Goal: Transaction & Acquisition: Book appointment/travel/reservation

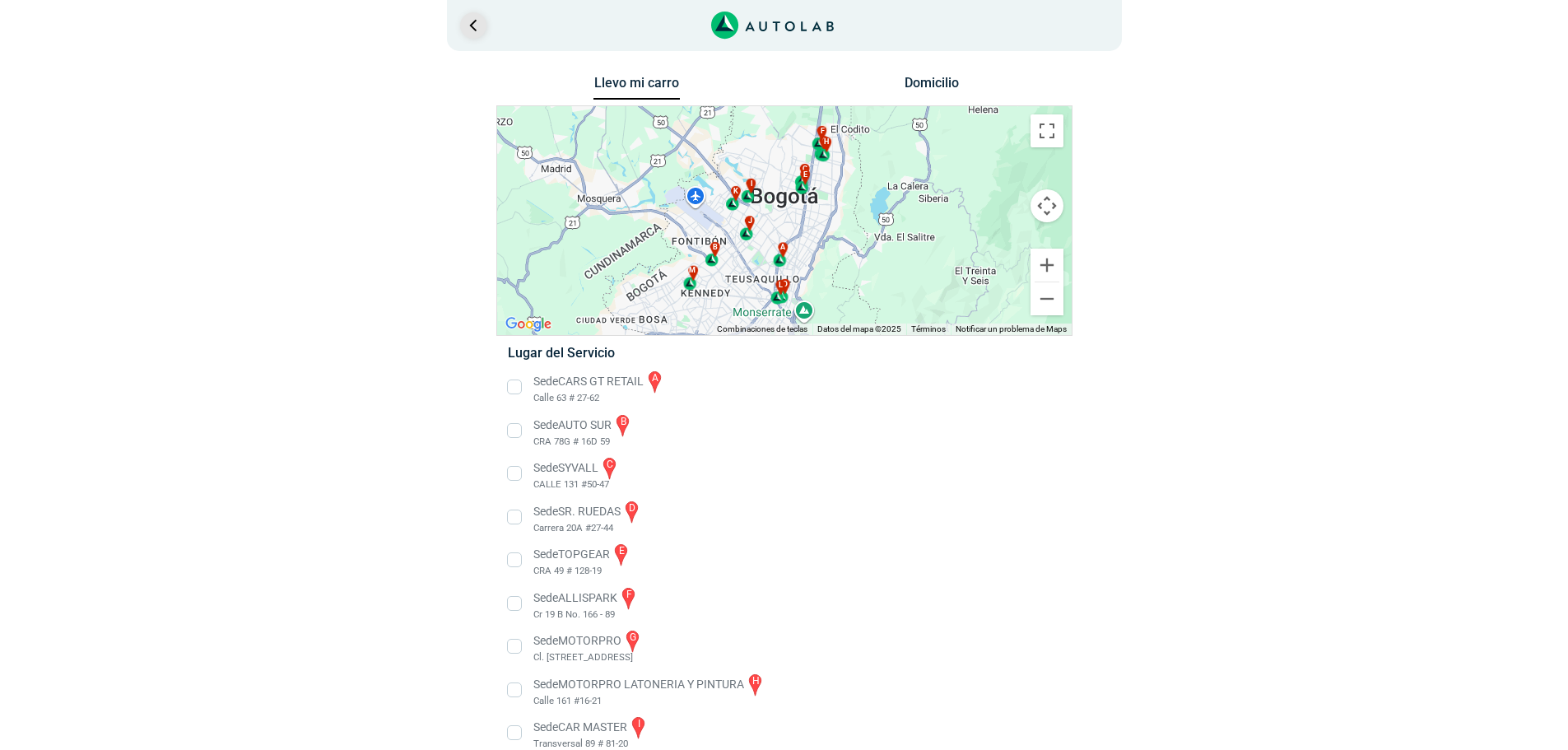
click at [481, 26] on link "Ir al paso anterior" at bounding box center [473, 26] width 27 height 27
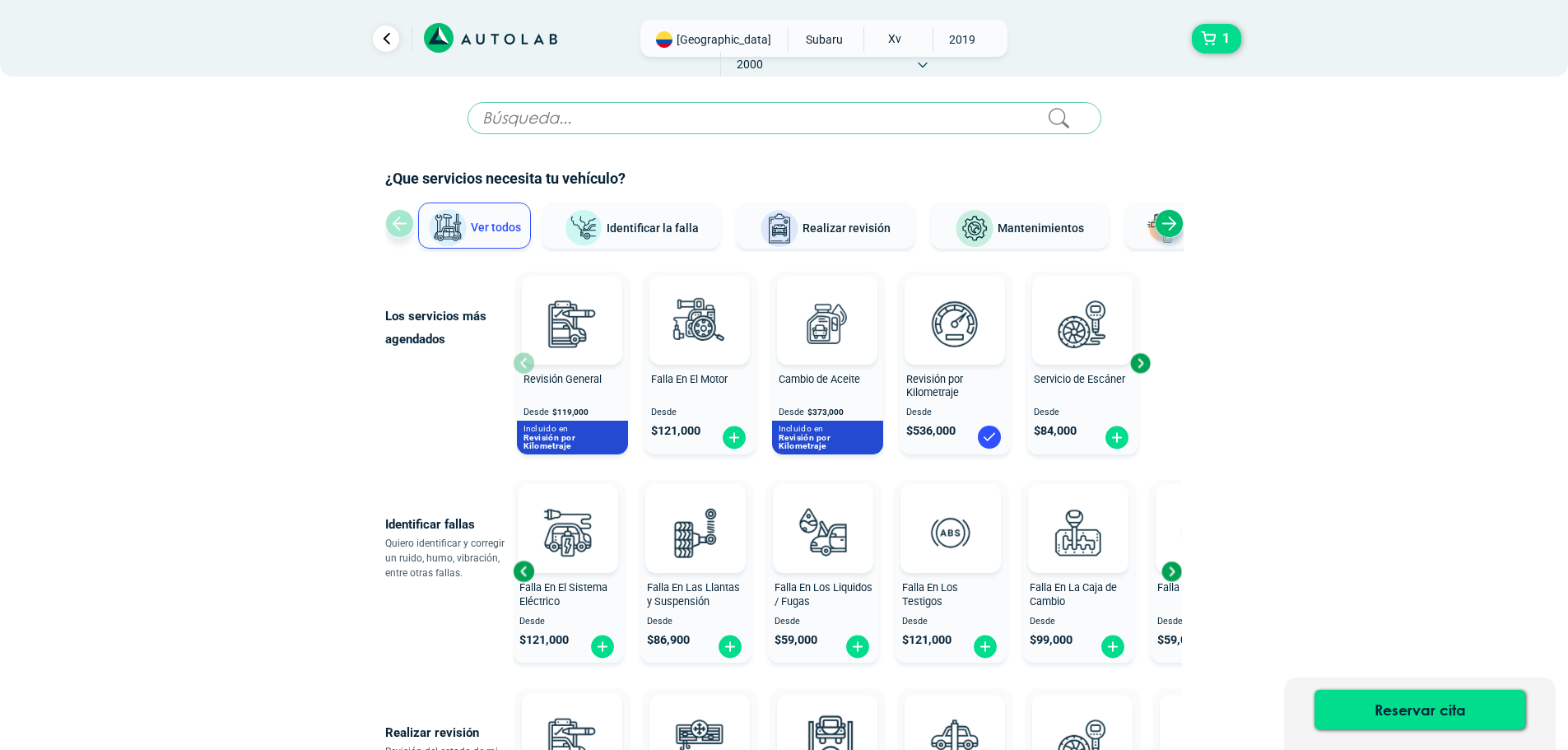
click at [698, 36] on span "[GEOGRAPHIC_DATA]" at bounding box center [723, 39] width 95 height 16
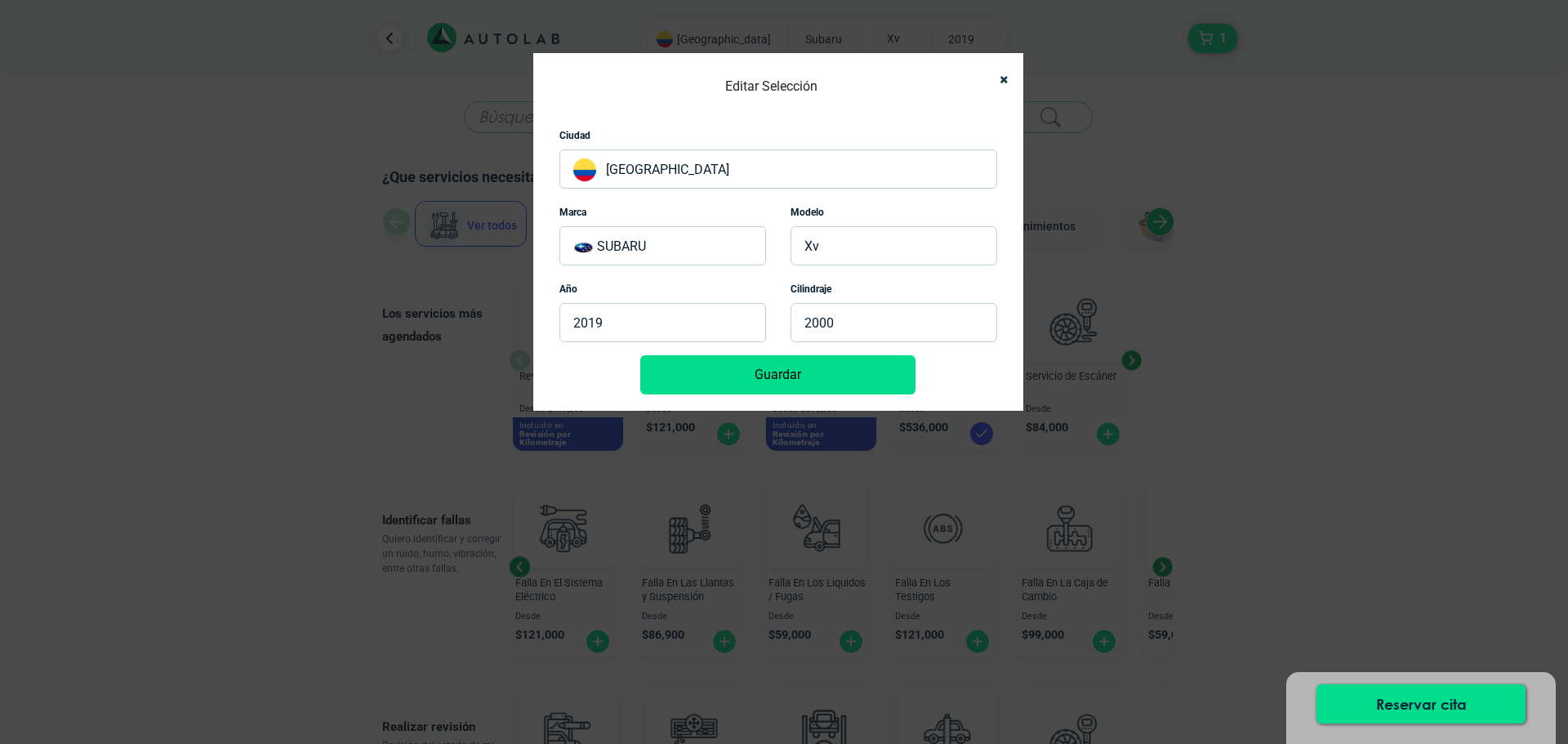
click at [685, 164] on p "[GEOGRAPHIC_DATA]" at bounding box center [778, 169] width 438 height 39
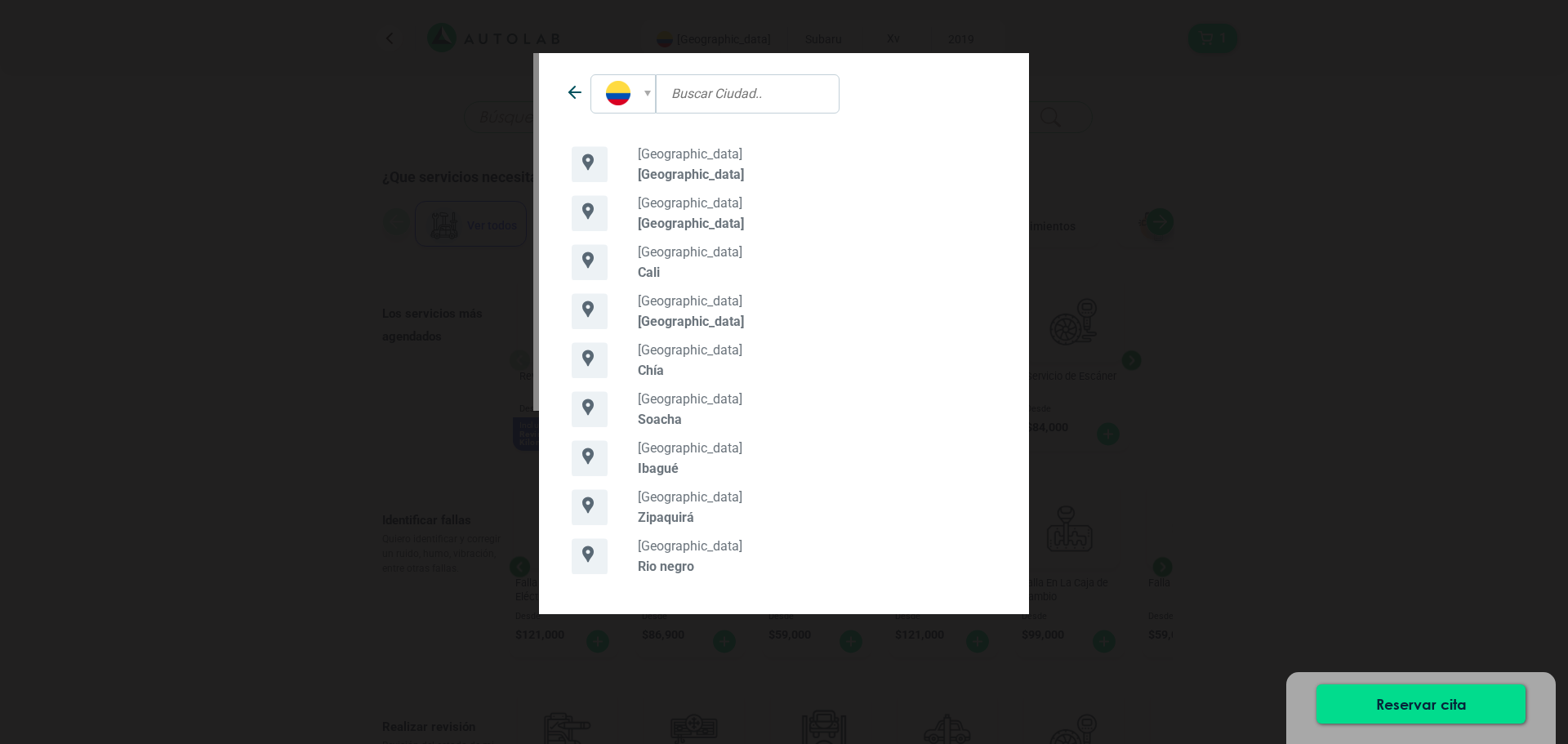
click at [662, 562] on p "Rio negro" at bounding box center [817, 566] width 359 height 16
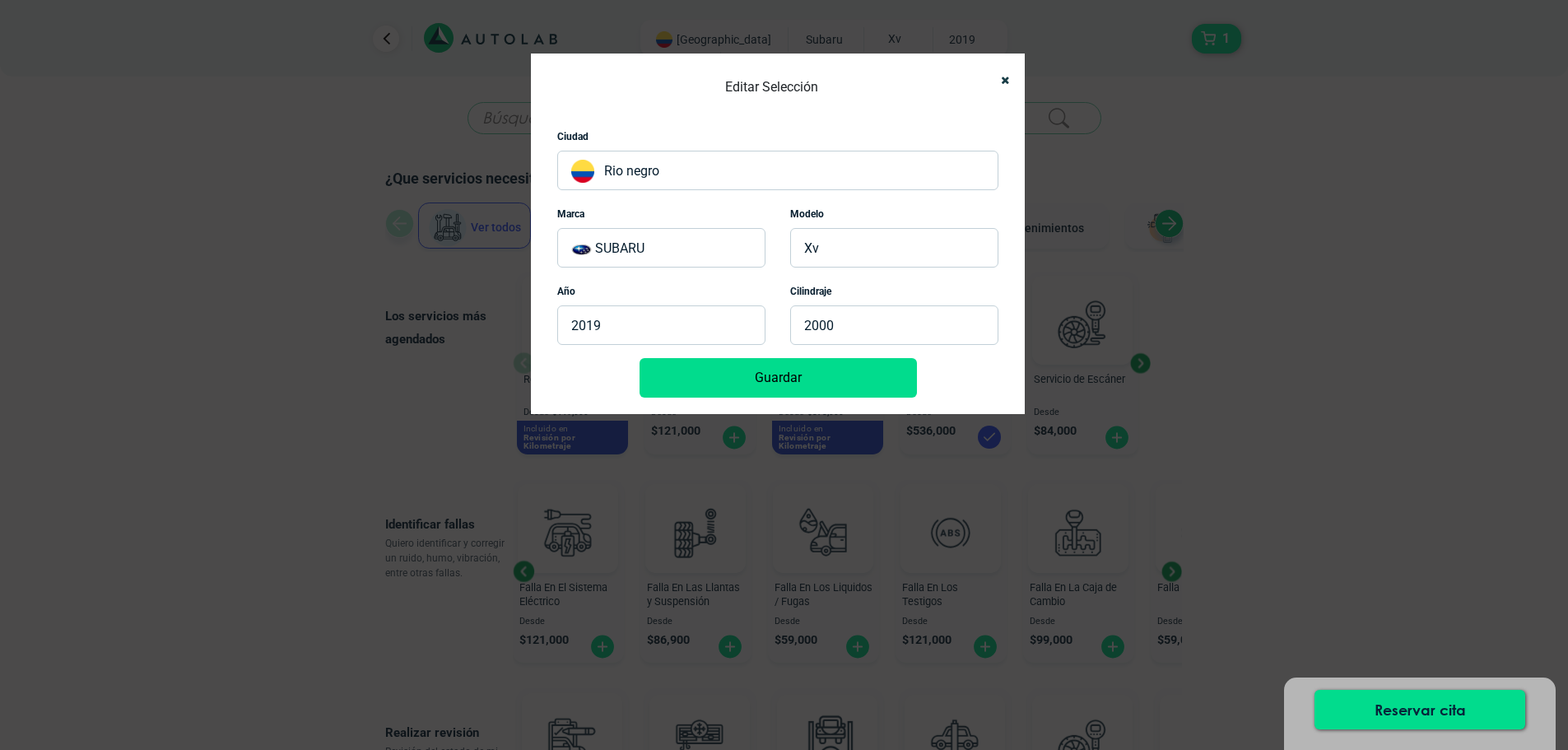
click at [798, 383] on button "Guardar" at bounding box center [777, 378] width 277 height 40
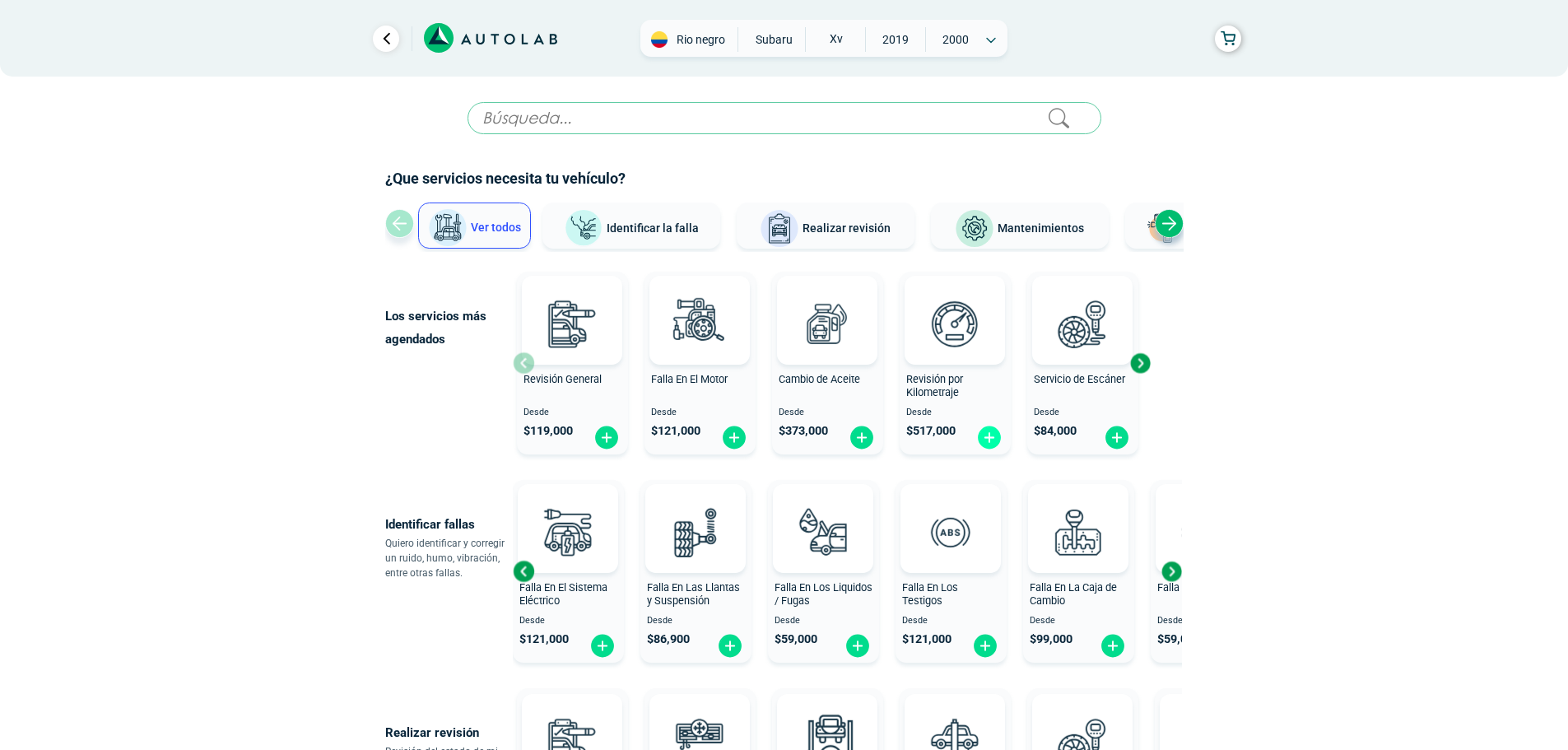
click at [989, 438] on img at bounding box center [989, 437] width 27 height 26
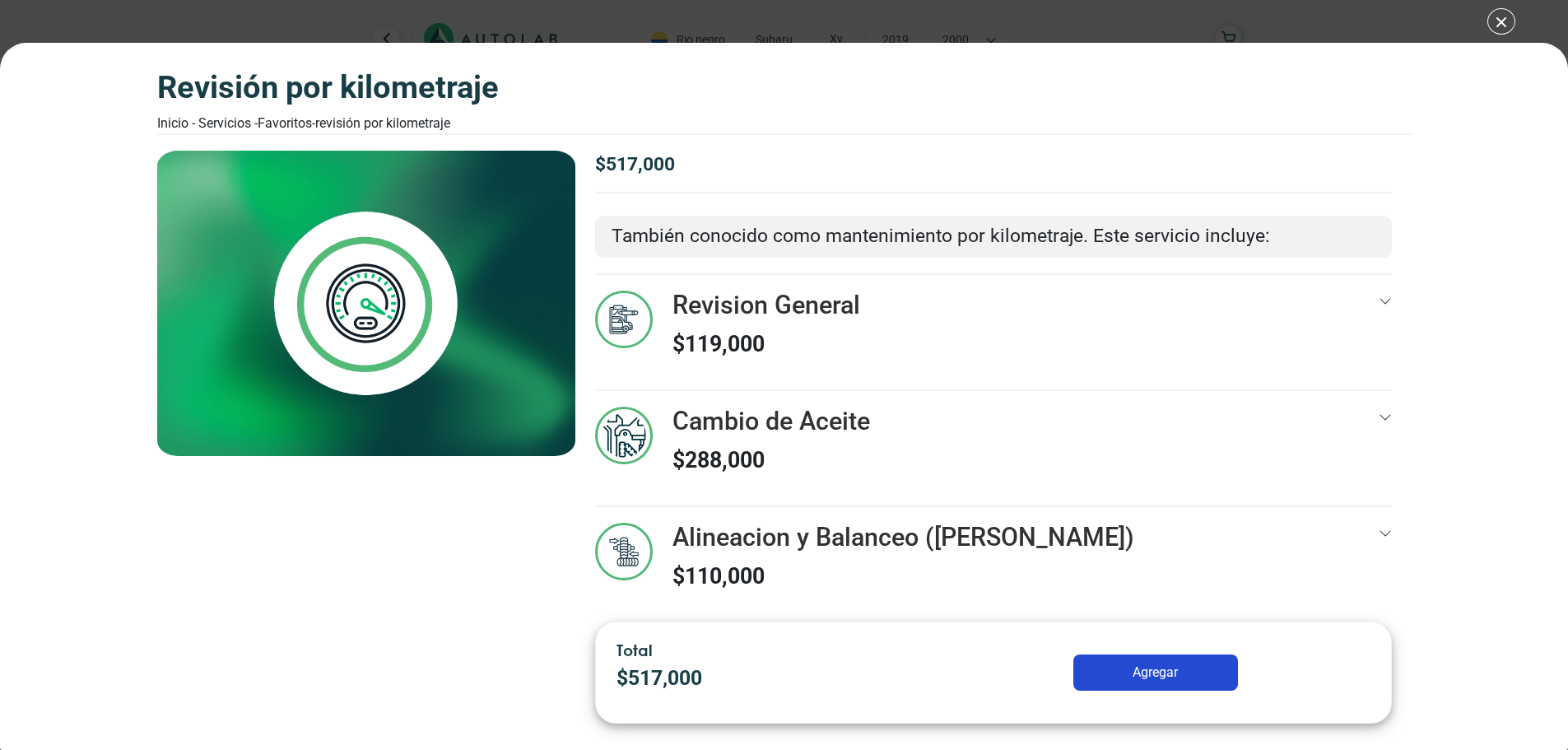
scroll to position [16, 0]
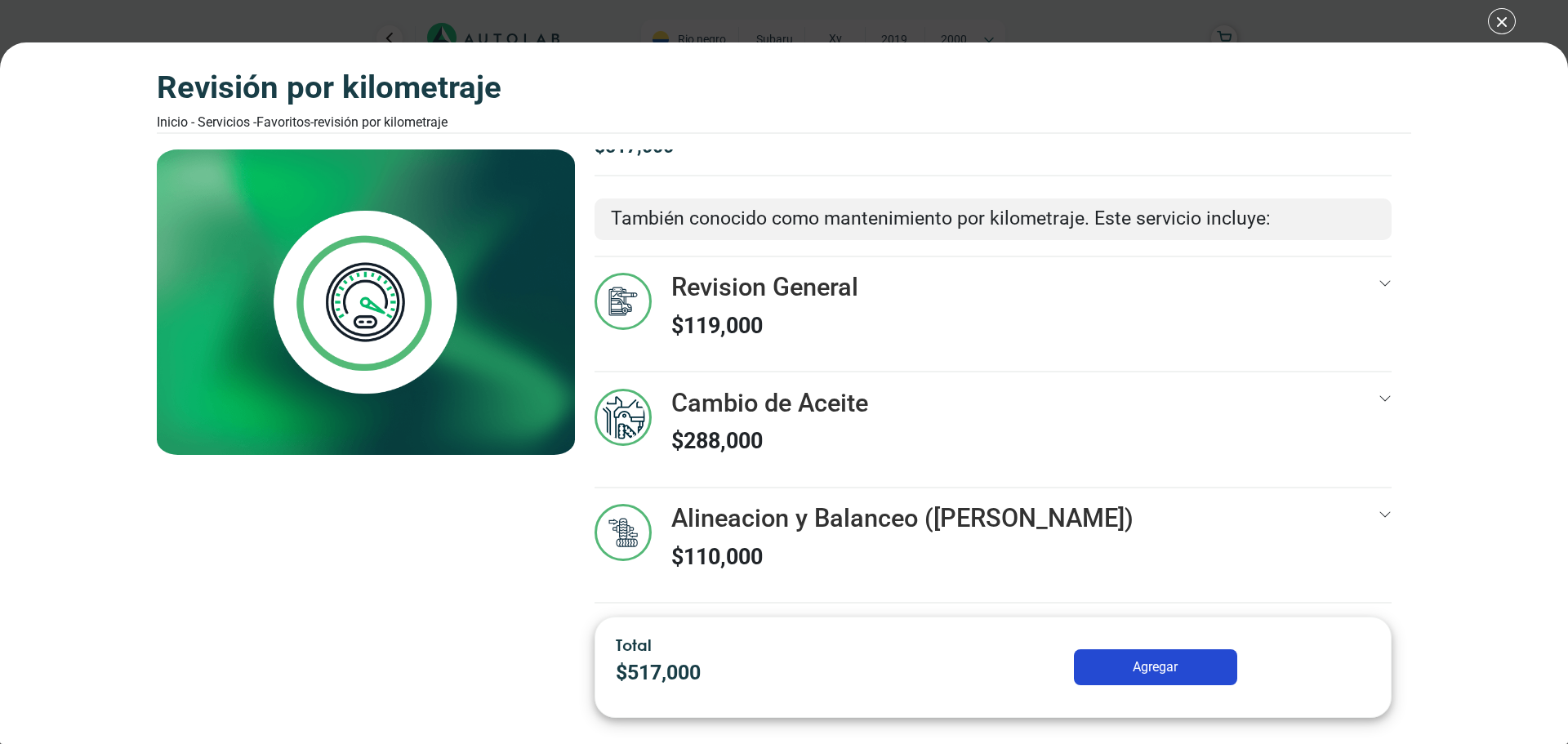
click at [1162, 664] on button "Agregar" at bounding box center [1156, 667] width 163 height 36
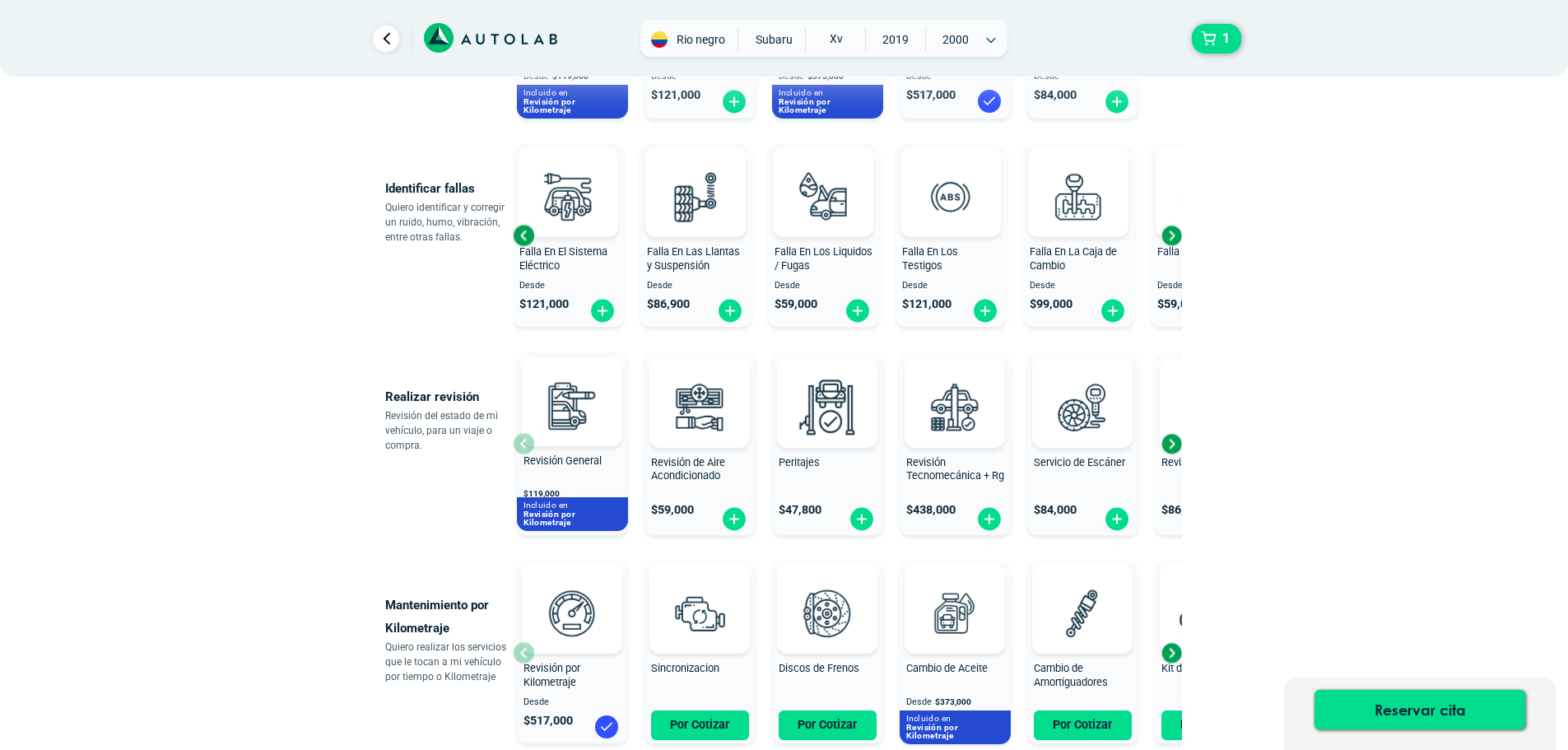
scroll to position [322, 0]
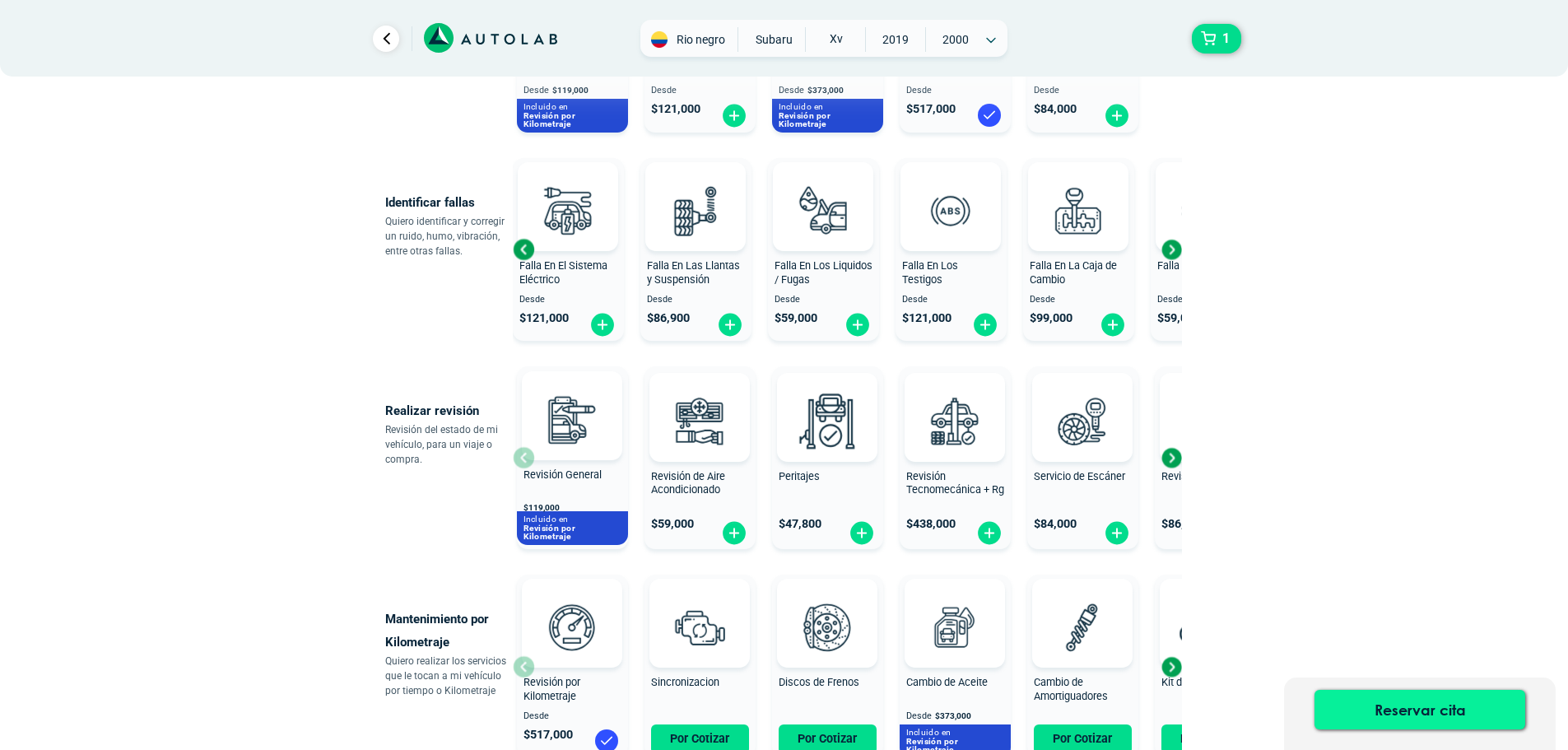
click at [1407, 700] on button "Reservar cita" at bounding box center [1419, 709] width 211 height 40
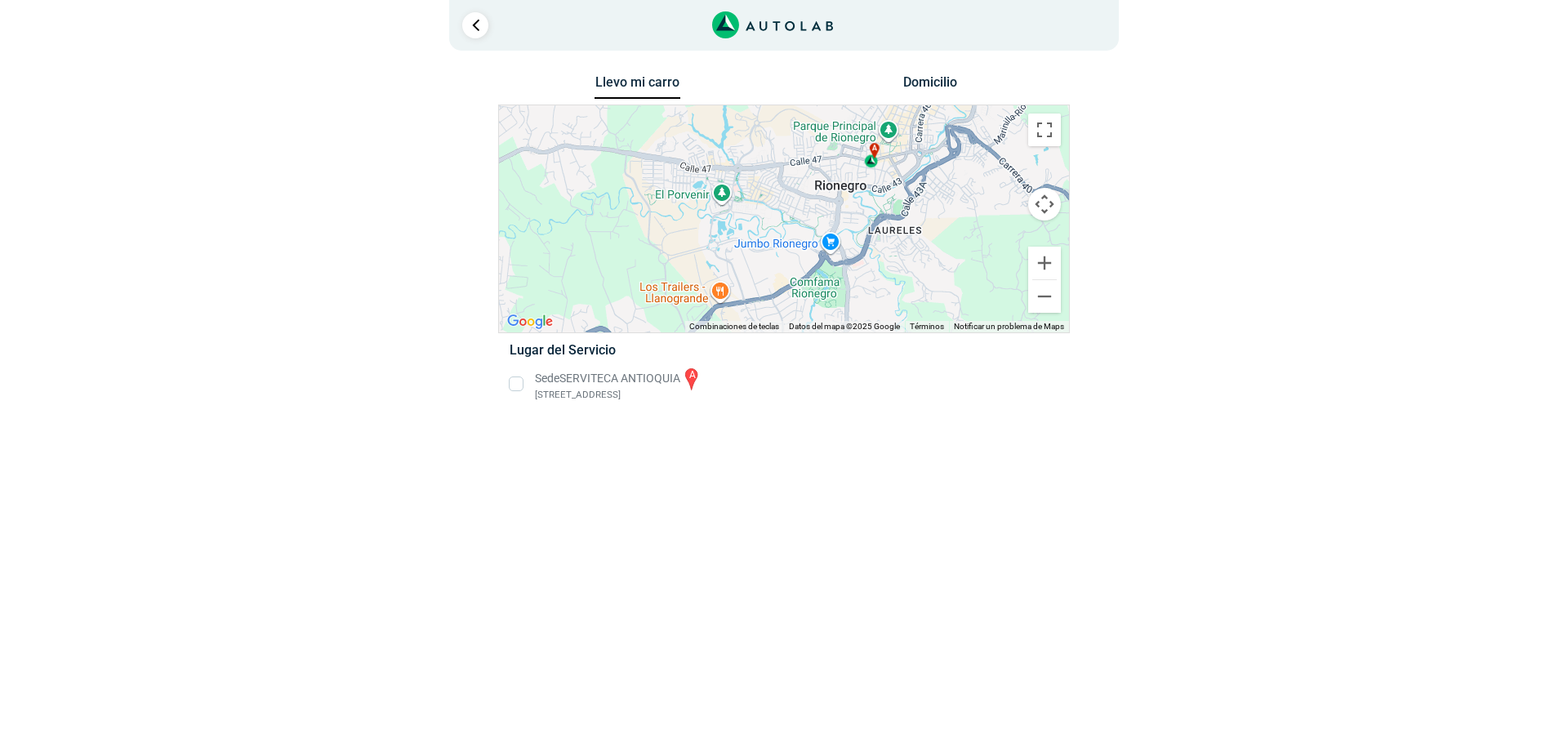
drag, startPoint x: 815, startPoint y: 233, endPoint x: 772, endPoint y: 252, distance: 47.0
click at [772, 252] on div "a" at bounding box center [784, 219] width 570 height 227
click at [516, 384] on li "Sede SERVITECA ANTIOQUIA a [STREET_ADDRESS]" at bounding box center [783, 383] width 572 height 37
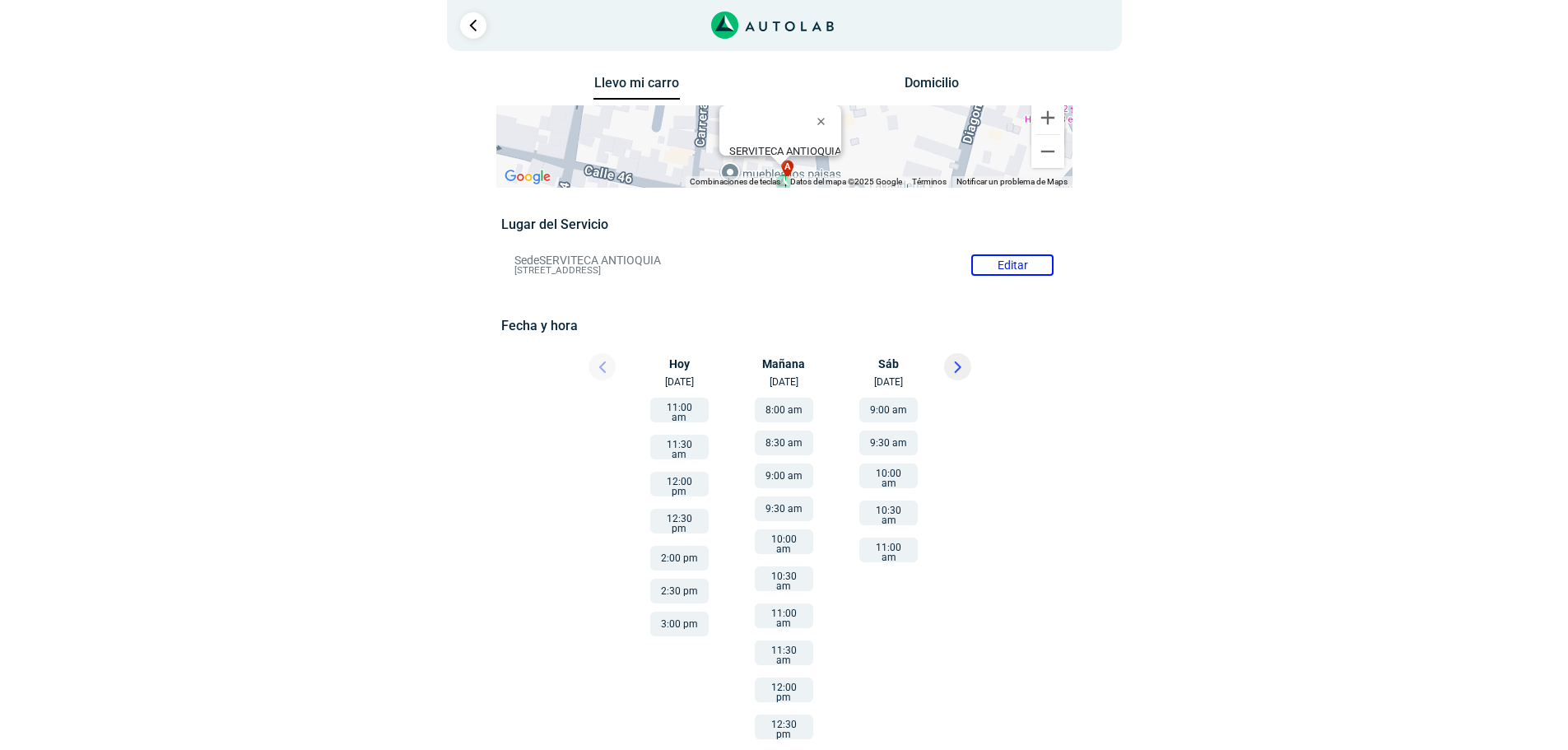
click at [787, 412] on button "8:00 am" at bounding box center [784, 410] width 59 height 25
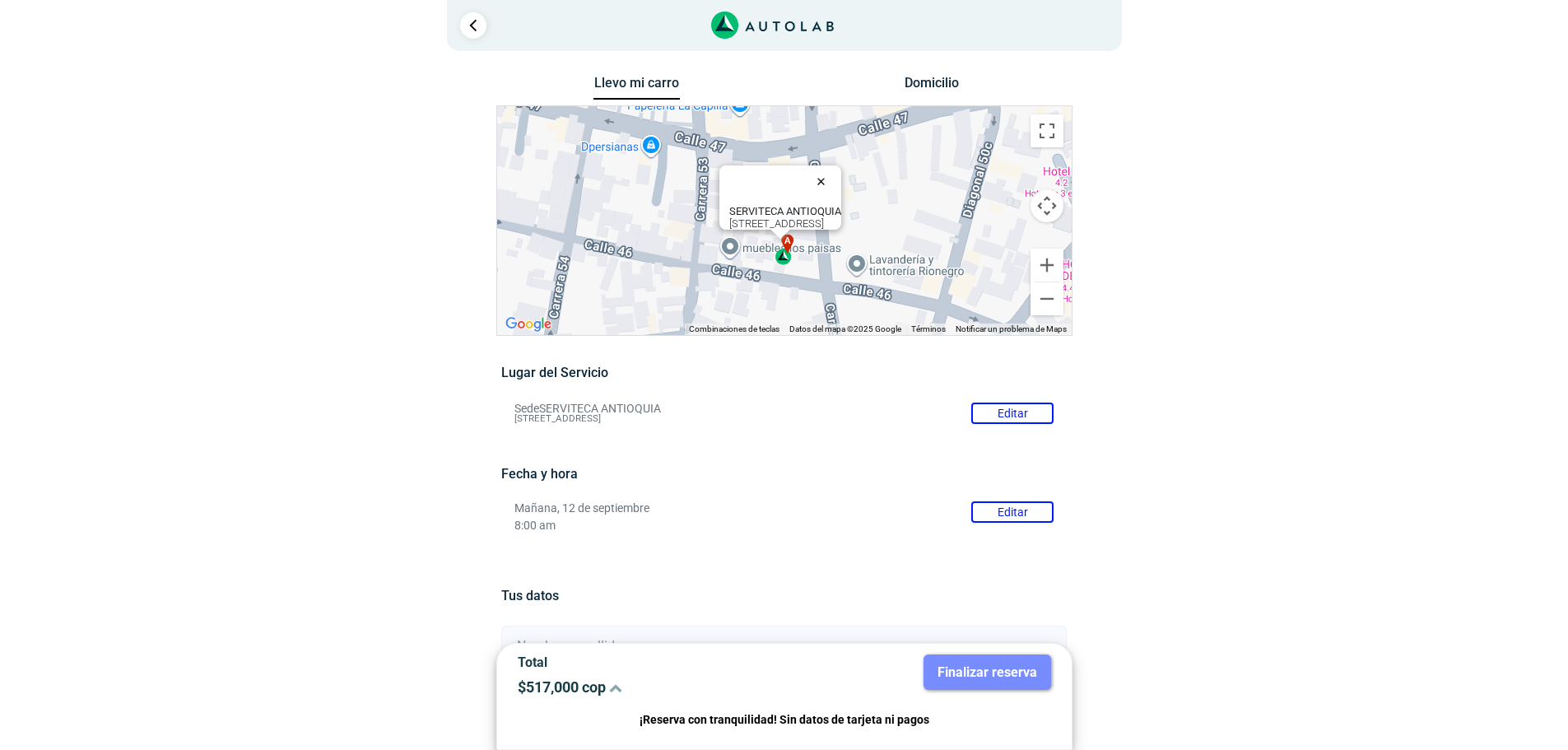
click at [845, 170] on button "Cerrar" at bounding box center [825, 181] width 40 height 40
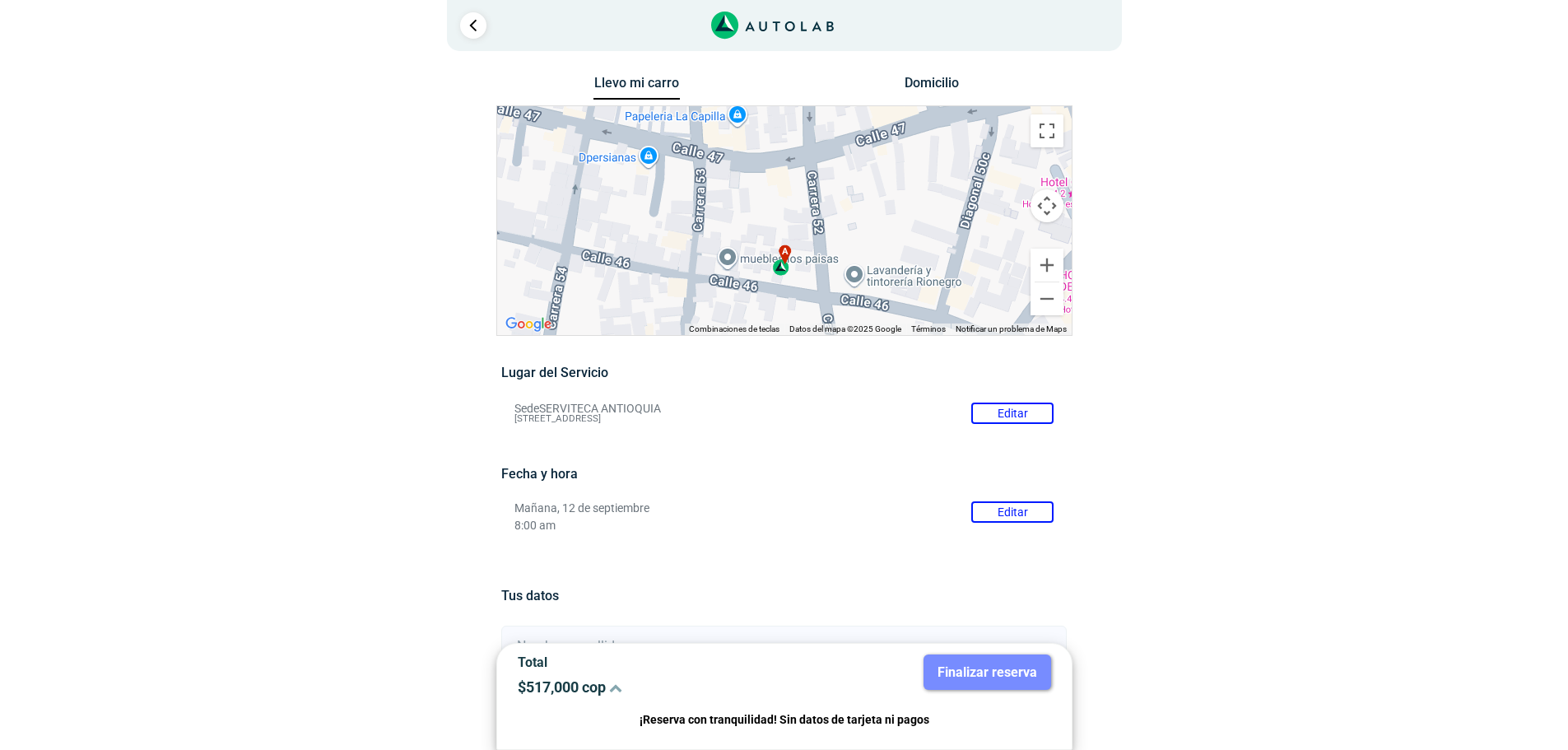
drag, startPoint x: 918, startPoint y: 217, endPoint x: 915, endPoint y: 233, distance: 16.3
click at [915, 233] on div "a" at bounding box center [784, 221] width 575 height 229
click at [1048, 125] on button "Cambiar a la vista en pantalla completa" at bounding box center [1046, 131] width 33 height 33
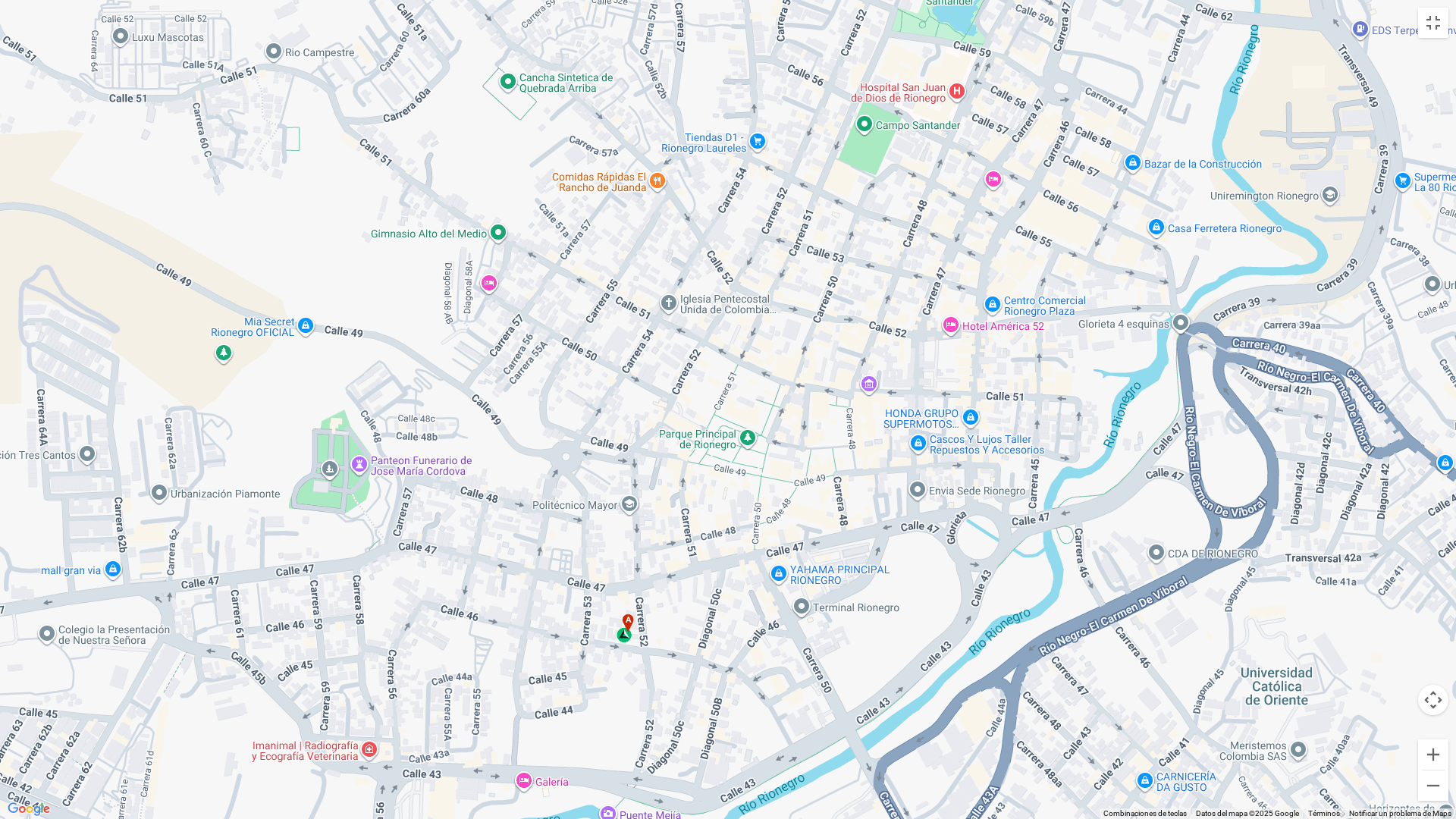
drag, startPoint x: 1058, startPoint y: 457, endPoint x: 831, endPoint y: 636, distance: 289.1
click at [831, 636] on div "a" at bounding box center [728, 409] width 1456 height 819
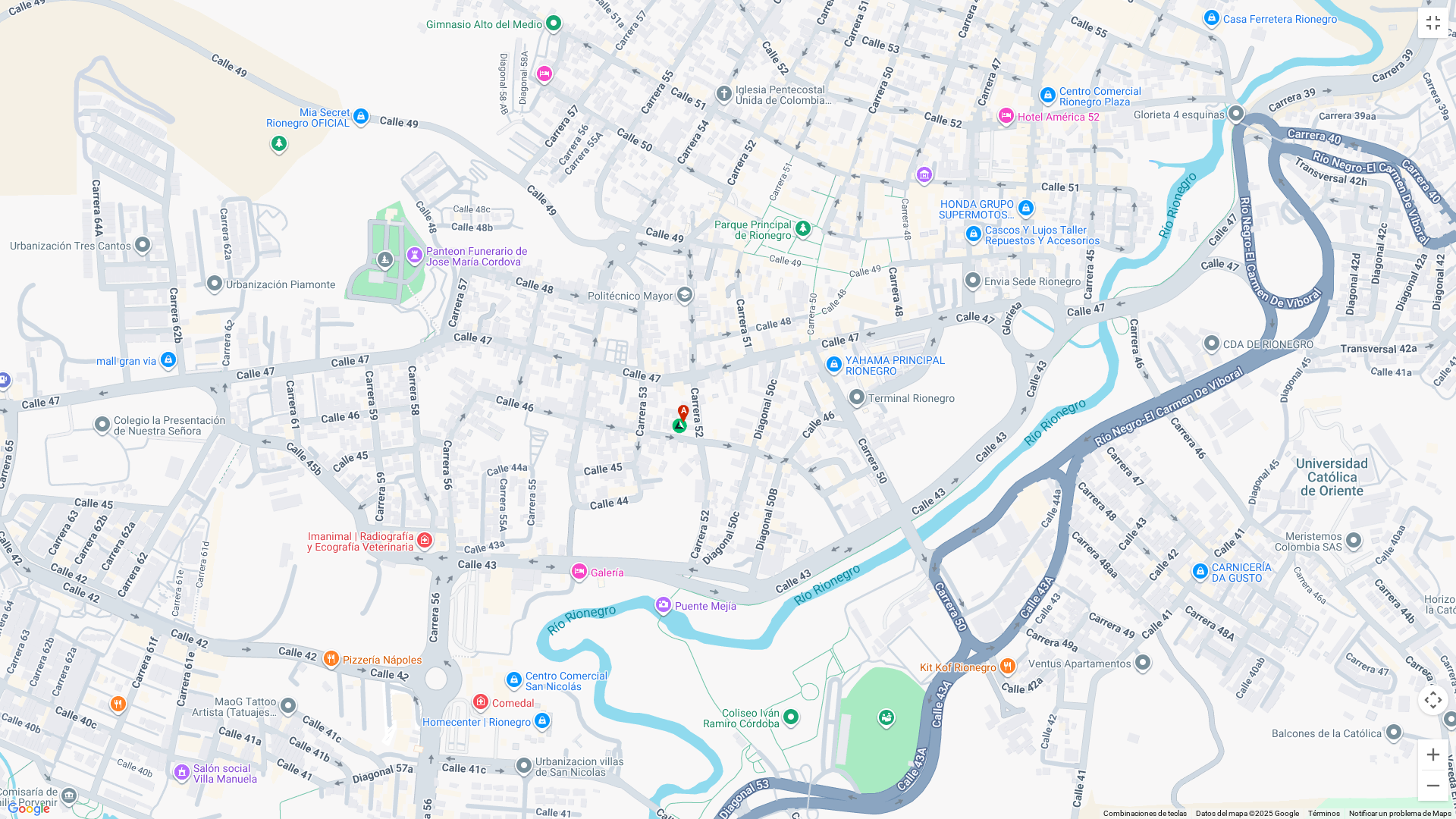
drag, startPoint x: 791, startPoint y: 698, endPoint x: 846, endPoint y: 503, distance: 202.6
click at [846, 503] on div "a" at bounding box center [728, 409] width 1456 height 819
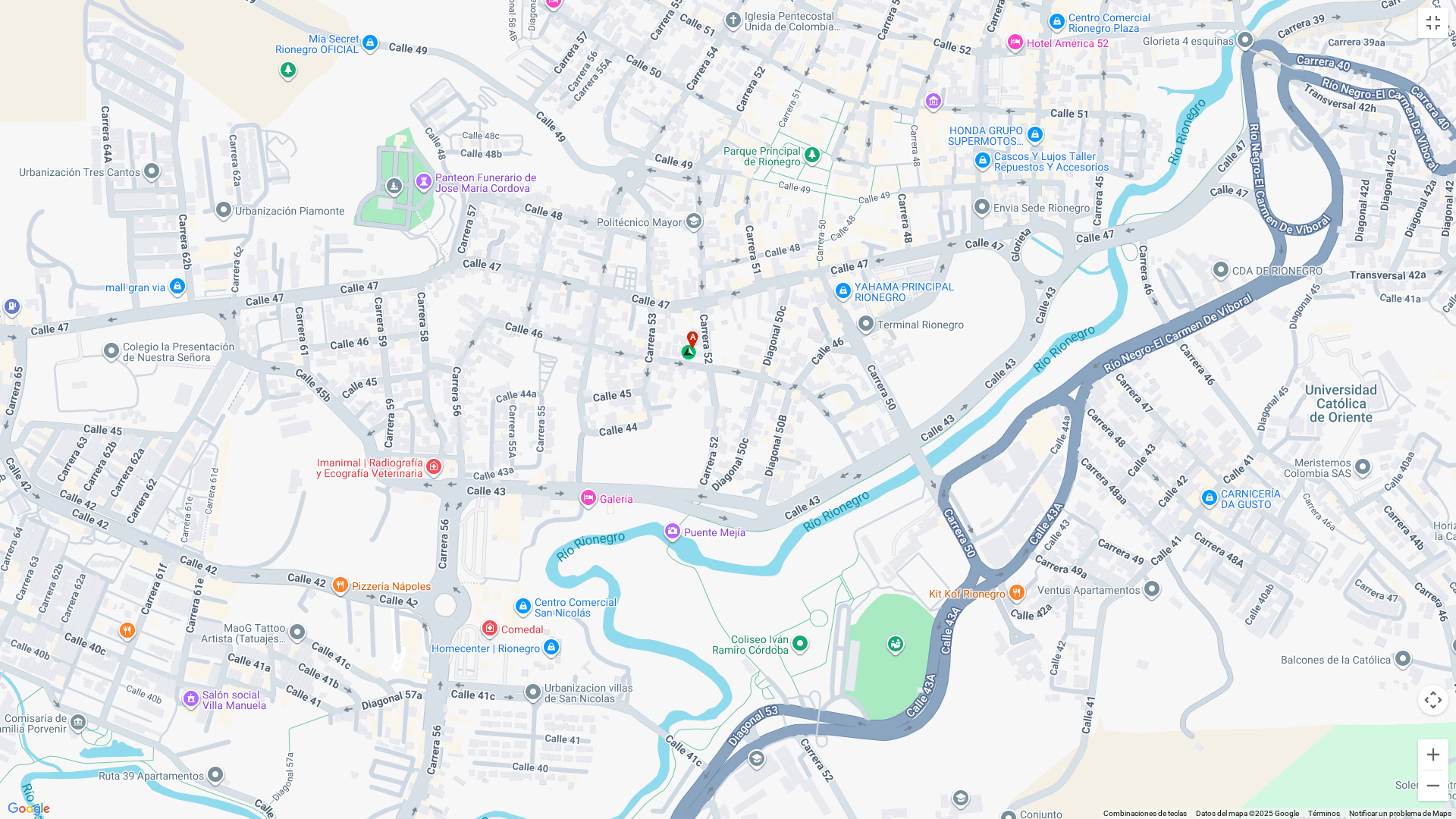
drag, startPoint x: 826, startPoint y: 547, endPoint x: 835, endPoint y: 470, distance: 77.5
click at [835, 470] on div "a" at bounding box center [728, 409] width 1456 height 819
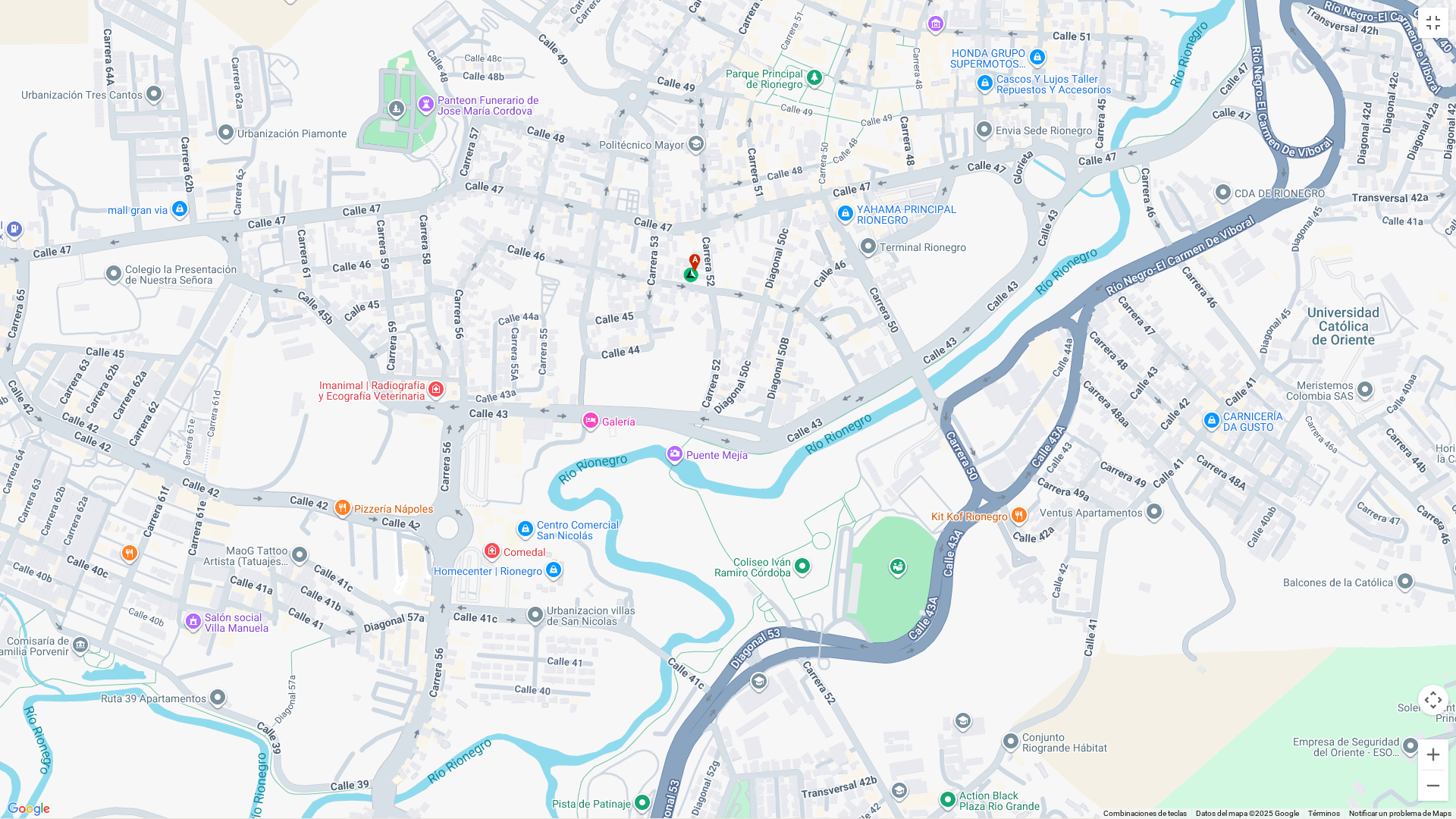
drag, startPoint x: 735, startPoint y: 459, endPoint x: 738, endPoint y: 379, distance: 80.1
click at [738, 379] on div "a" at bounding box center [728, 409] width 1456 height 819
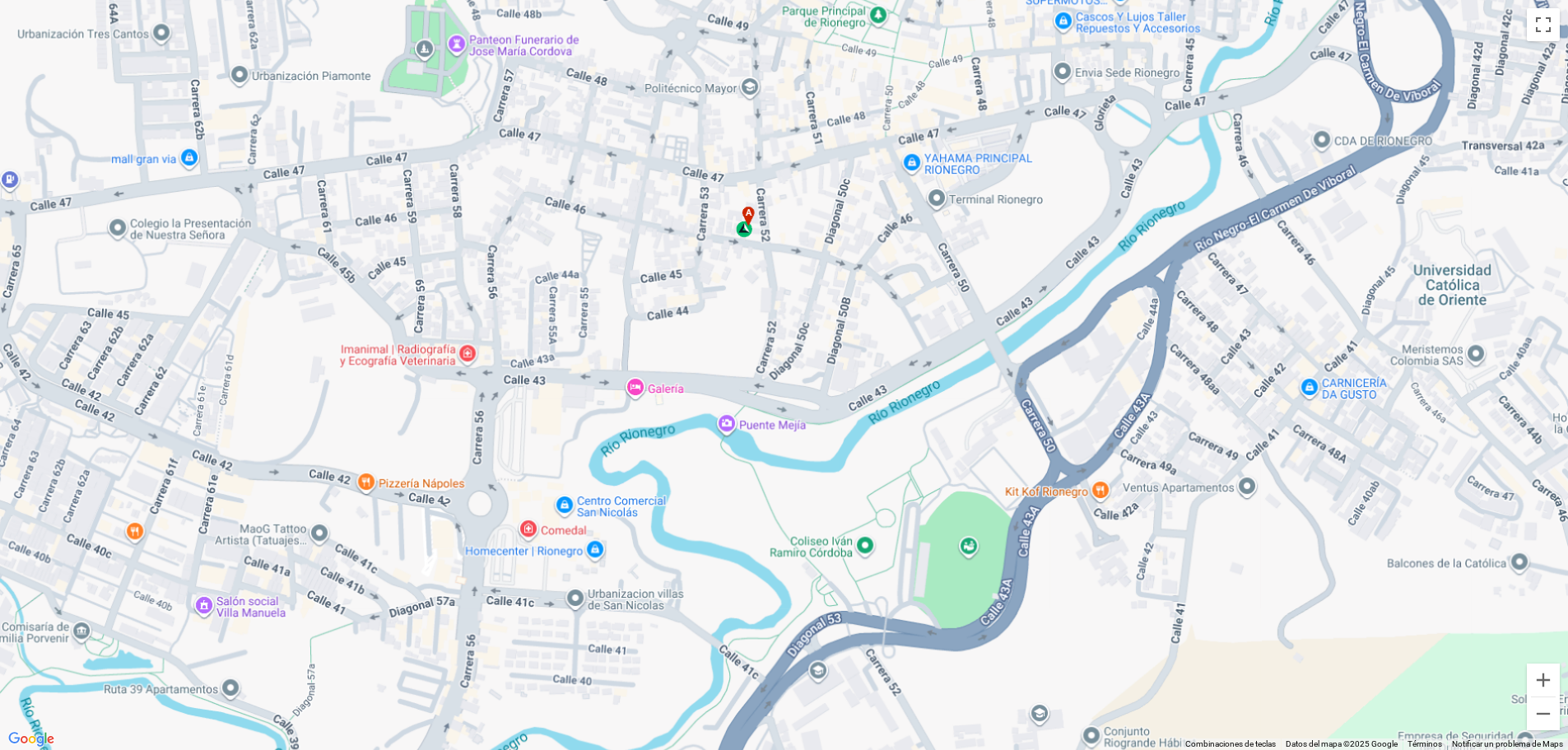
scroll to position [145, 0]
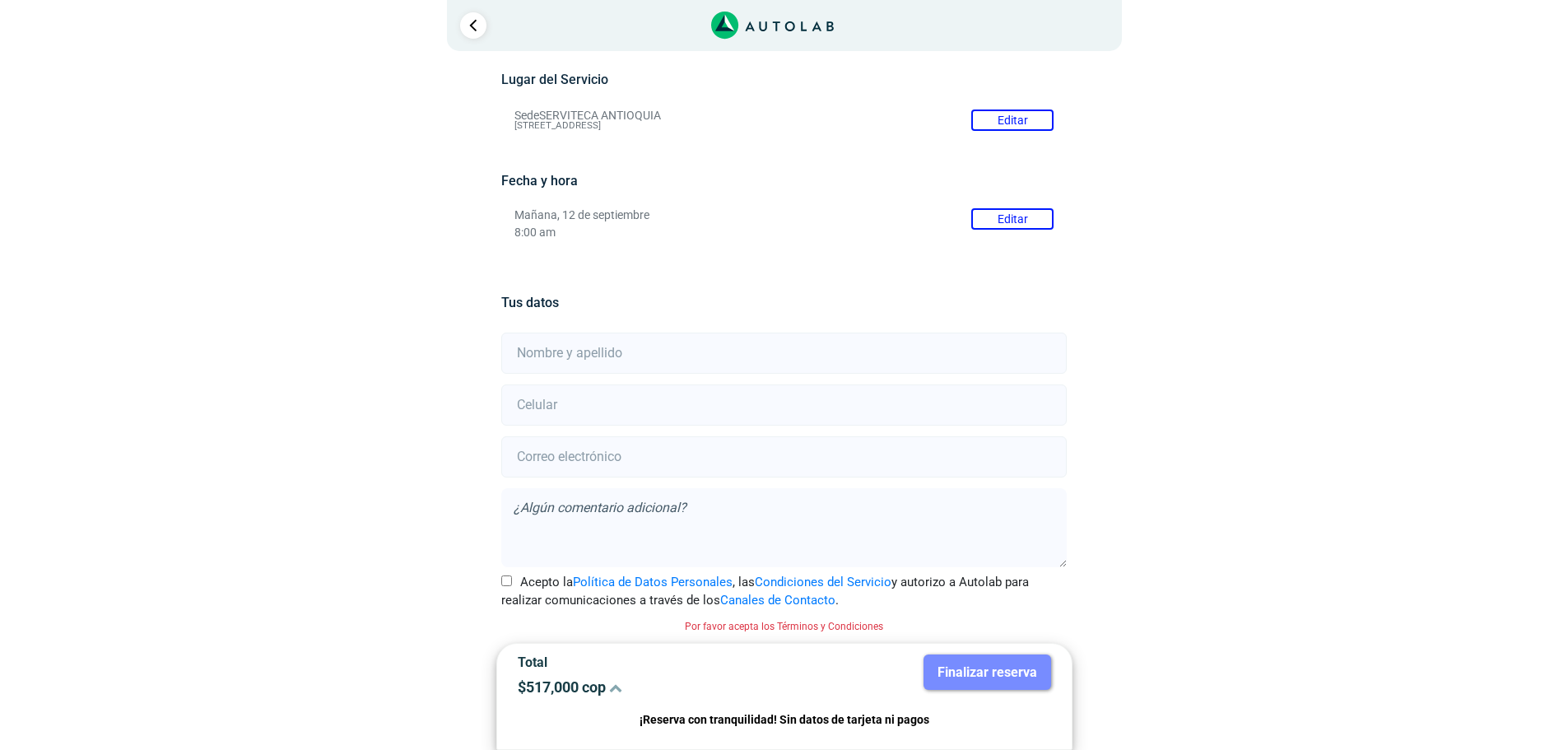
click at [504, 580] on input "Acepto la Política de Datos Personales , las Condiciones del Servicio y autoriz…" at bounding box center [506, 580] width 10 height 10
checkbox input "true"
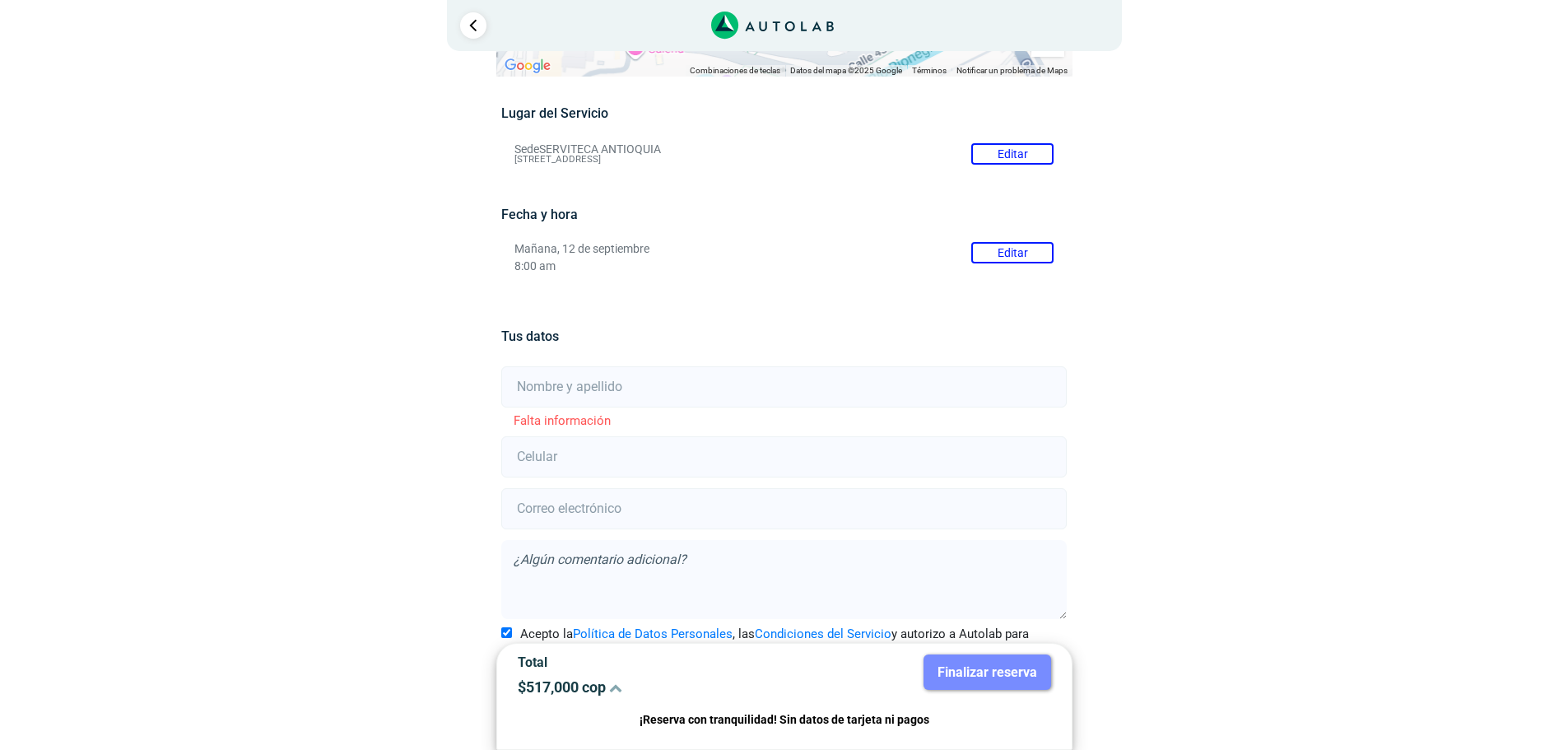
scroll to position [141, 0]
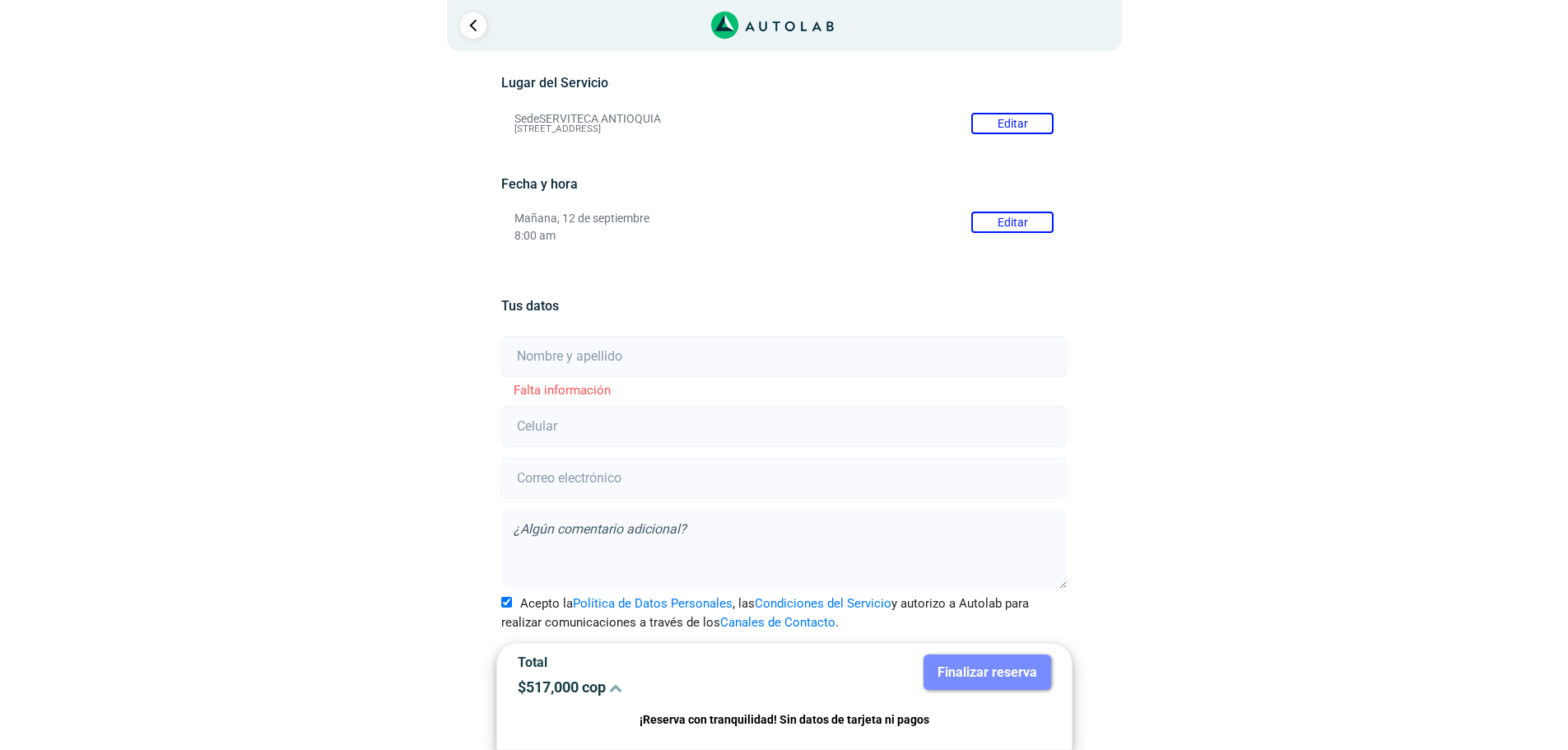
click at [607, 349] on input "text" at bounding box center [783, 356] width 565 height 41
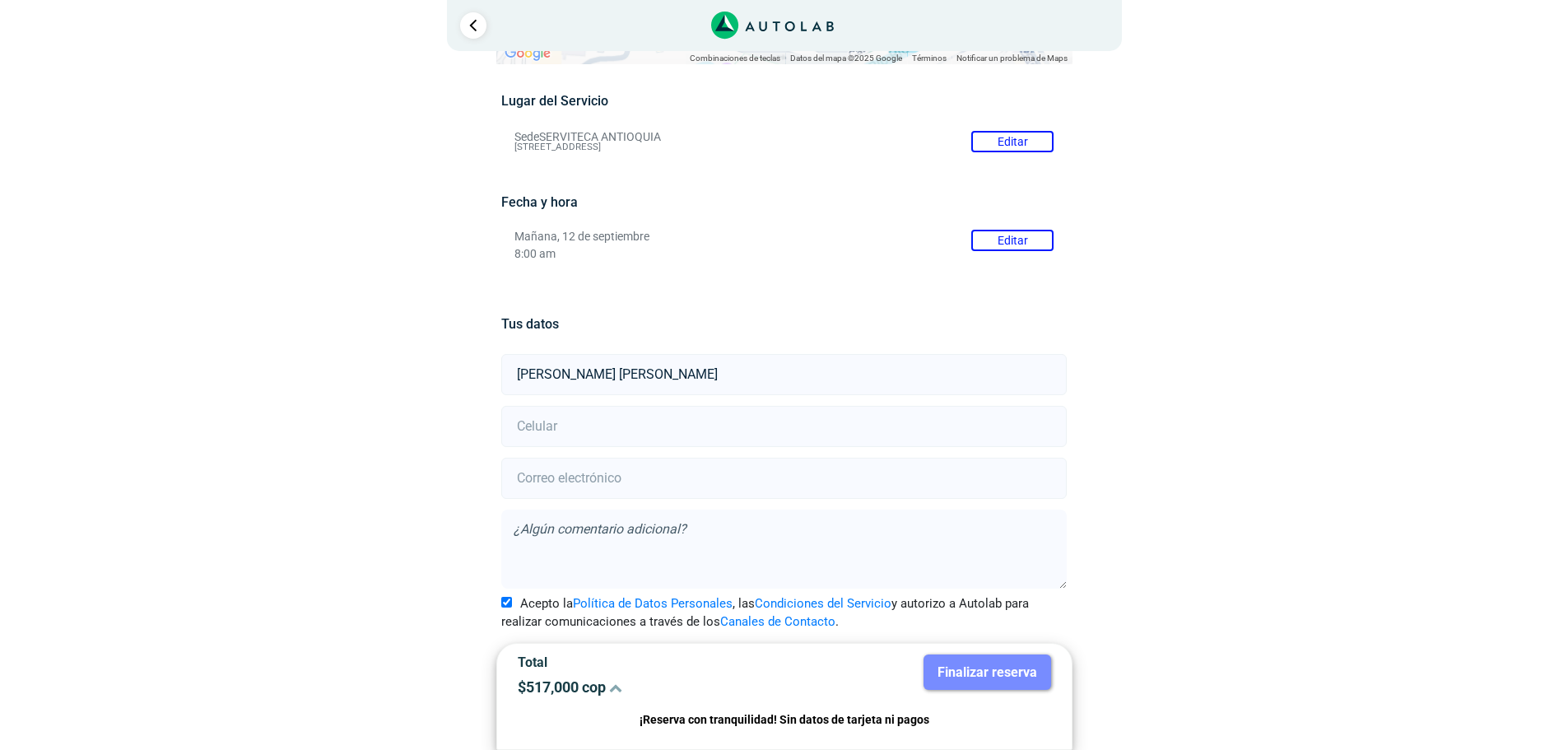
type input "[PERSON_NAME] [PERSON_NAME]"
type input "3013871892"
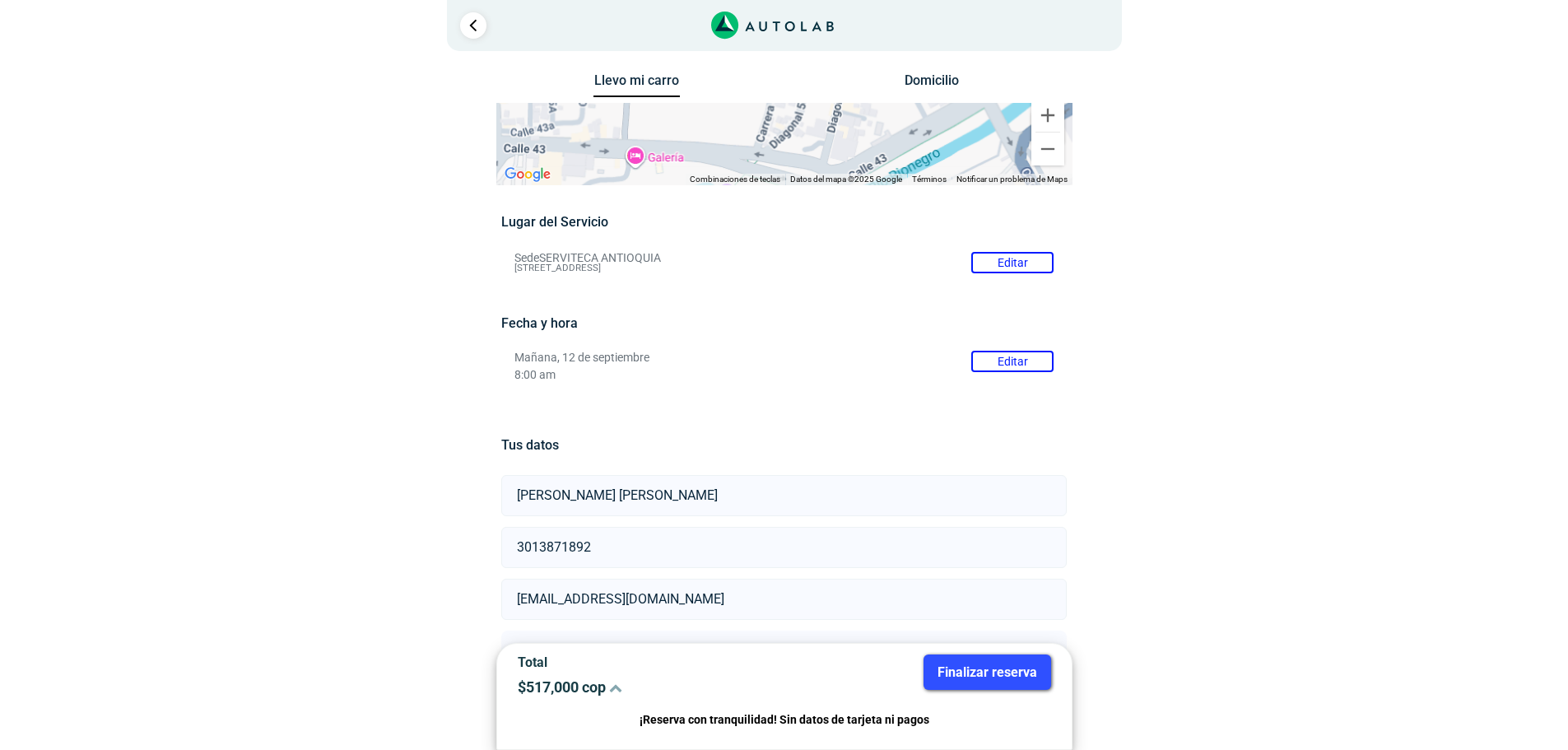
scroll to position [0, 0]
type input "[EMAIL_ADDRESS][DOMAIN_NAME]"
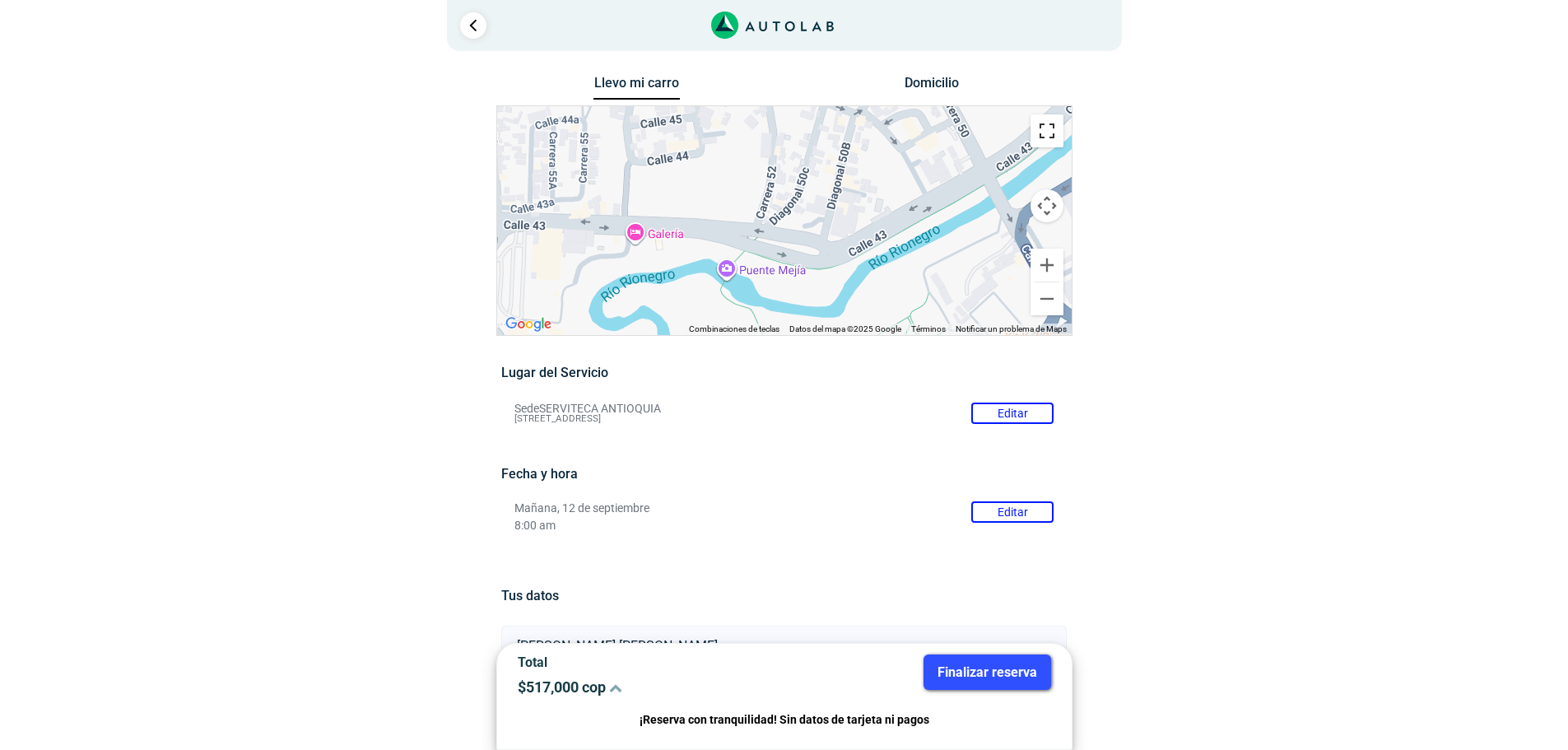
click at [1045, 133] on button "Cambiar a la vista en pantalla completa" at bounding box center [1046, 131] width 33 height 33
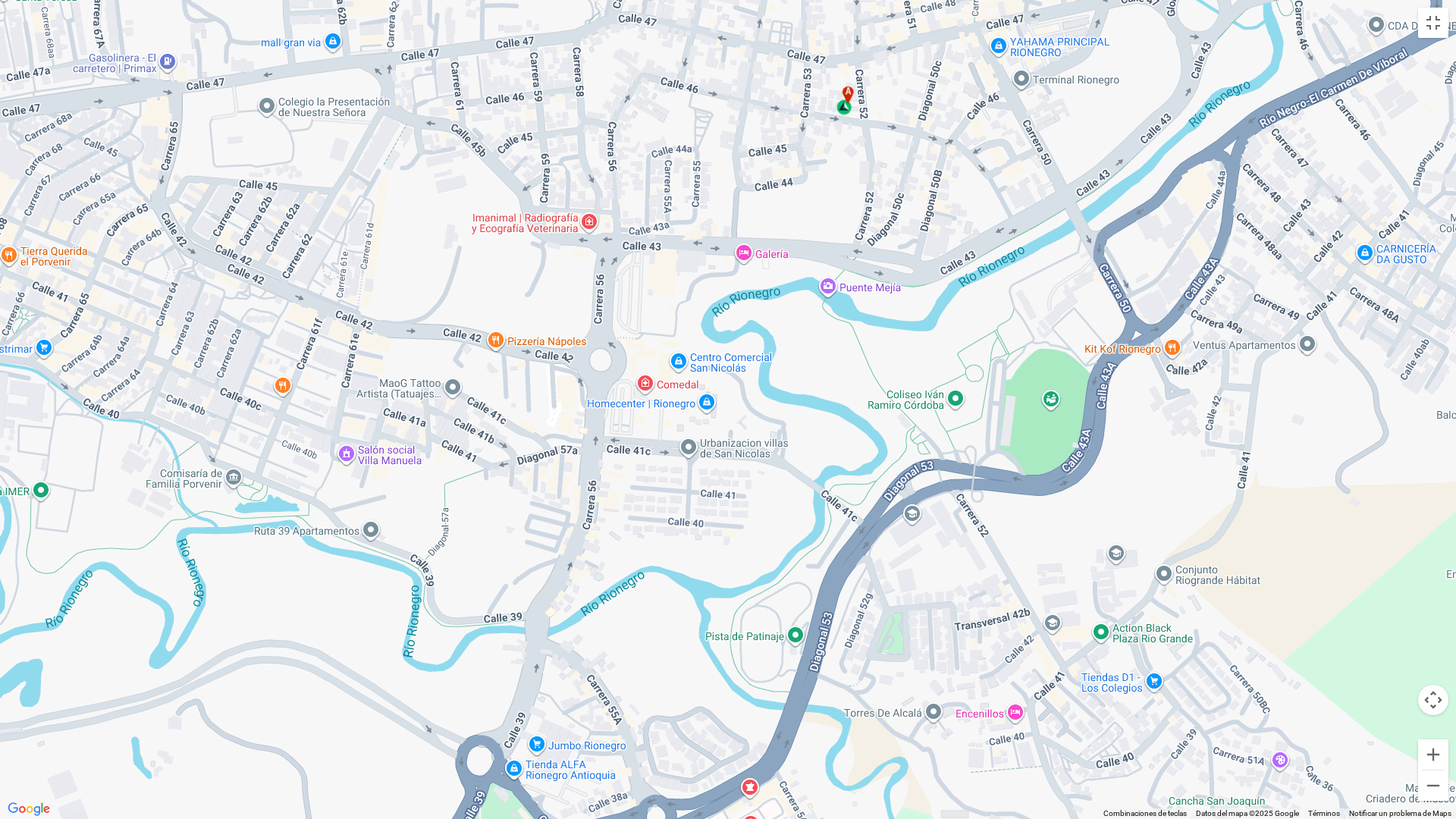
drag, startPoint x: 721, startPoint y: 359, endPoint x: 899, endPoint y: 141, distance: 281.4
click at [899, 141] on div "a" at bounding box center [728, 409] width 1456 height 819
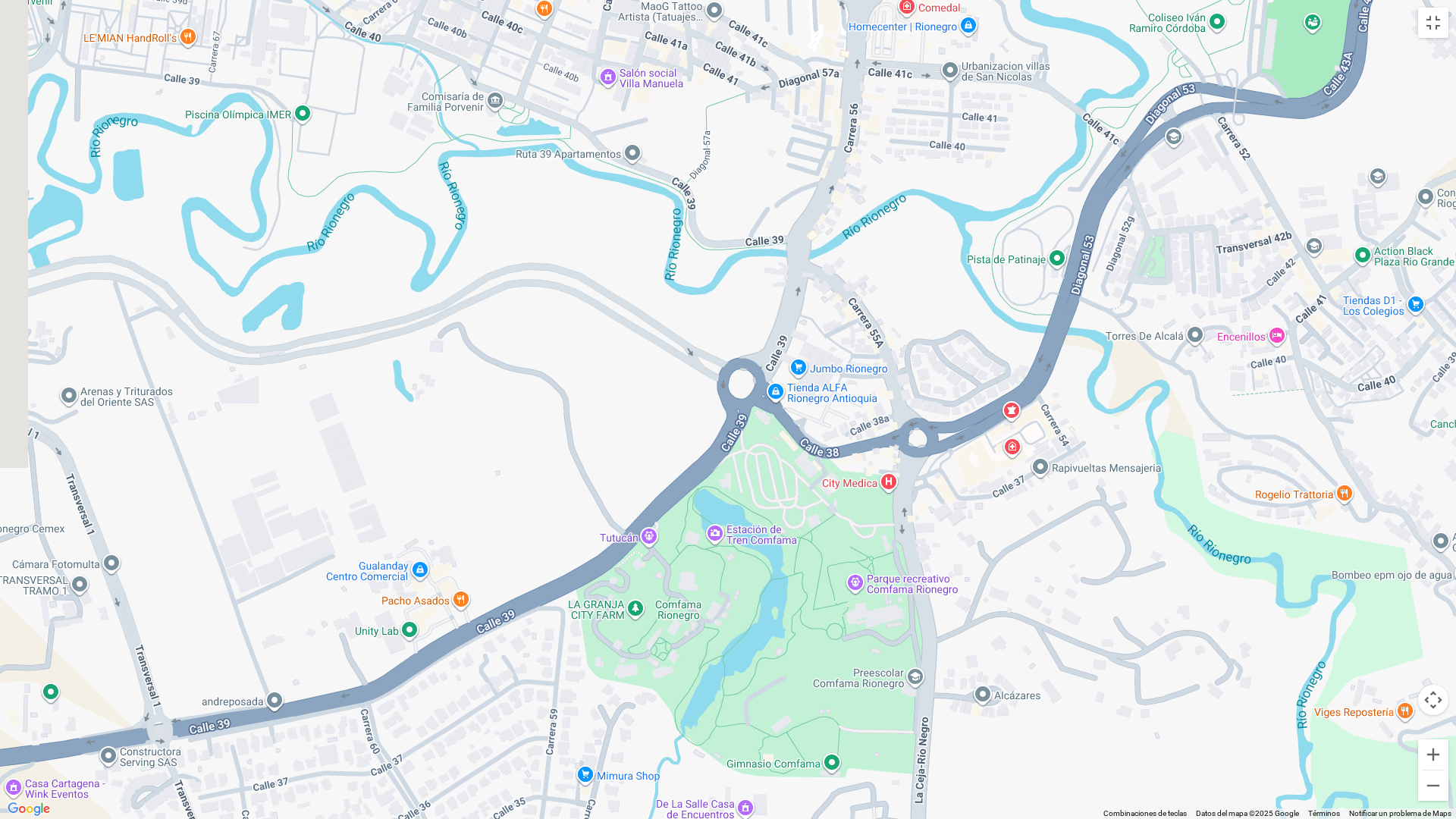
drag, startPoint x: 799, startPoint y: 491, endPoint x: 1035, endPoint y: 167, distance: 400.8
click at [1035, 167] on div "a" at bounding box center [728, 409] width 1456 height 819
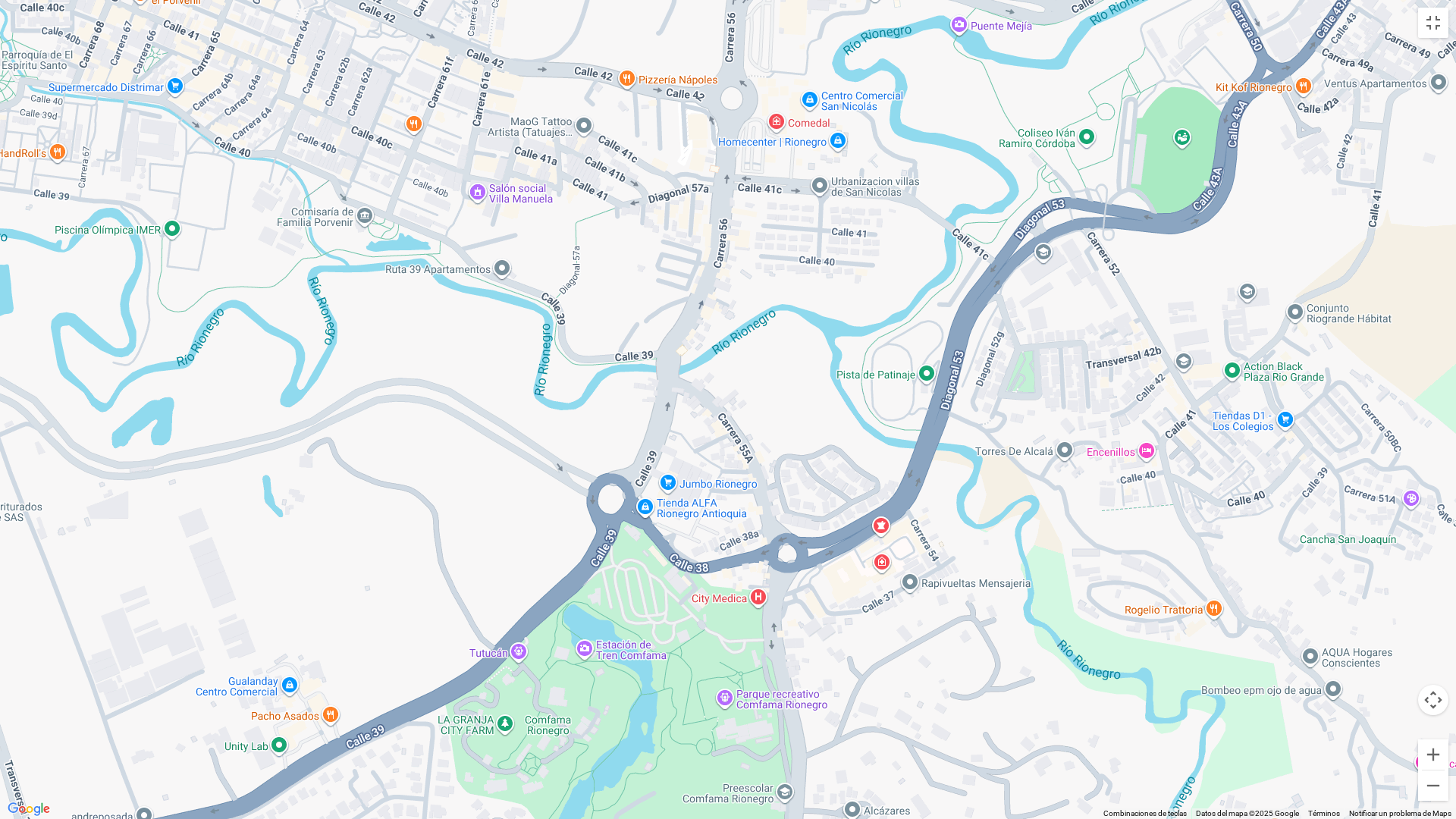
drag, startPoint x: 832, startPoint y: 392, endPoint x: 704, endPoint y: 504, distance: 170.1
click at [704, 504] on div "a" at bounding box center [728, 409] width 1456 height 819
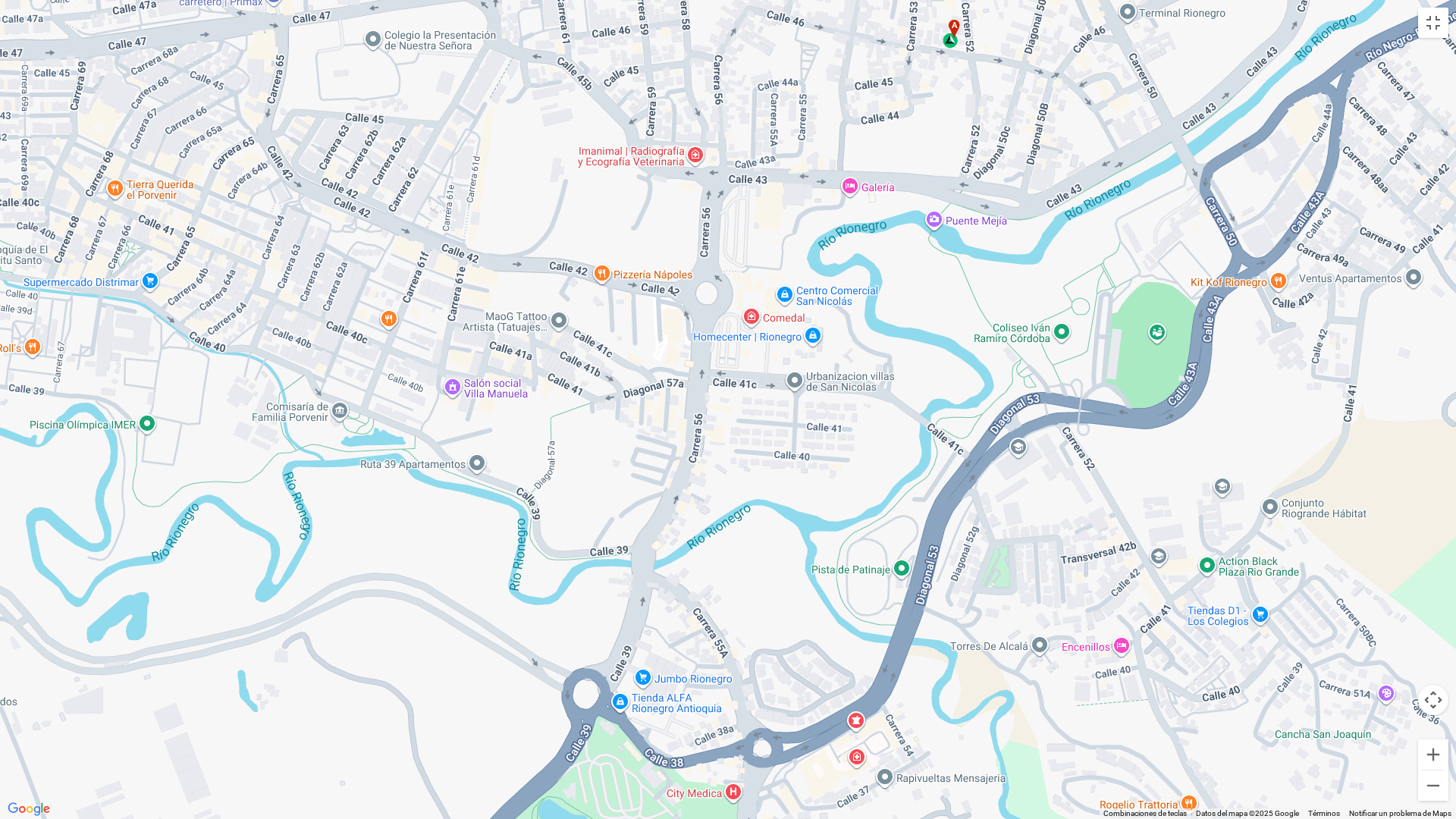
drag, startPoint x: 818, startPoint y: 280, endPoint x: 793, endPoint y: 478, distance: 199.6
click at [793, 478] on div "a" at bounding box center [728, 409] width 1456 height 819
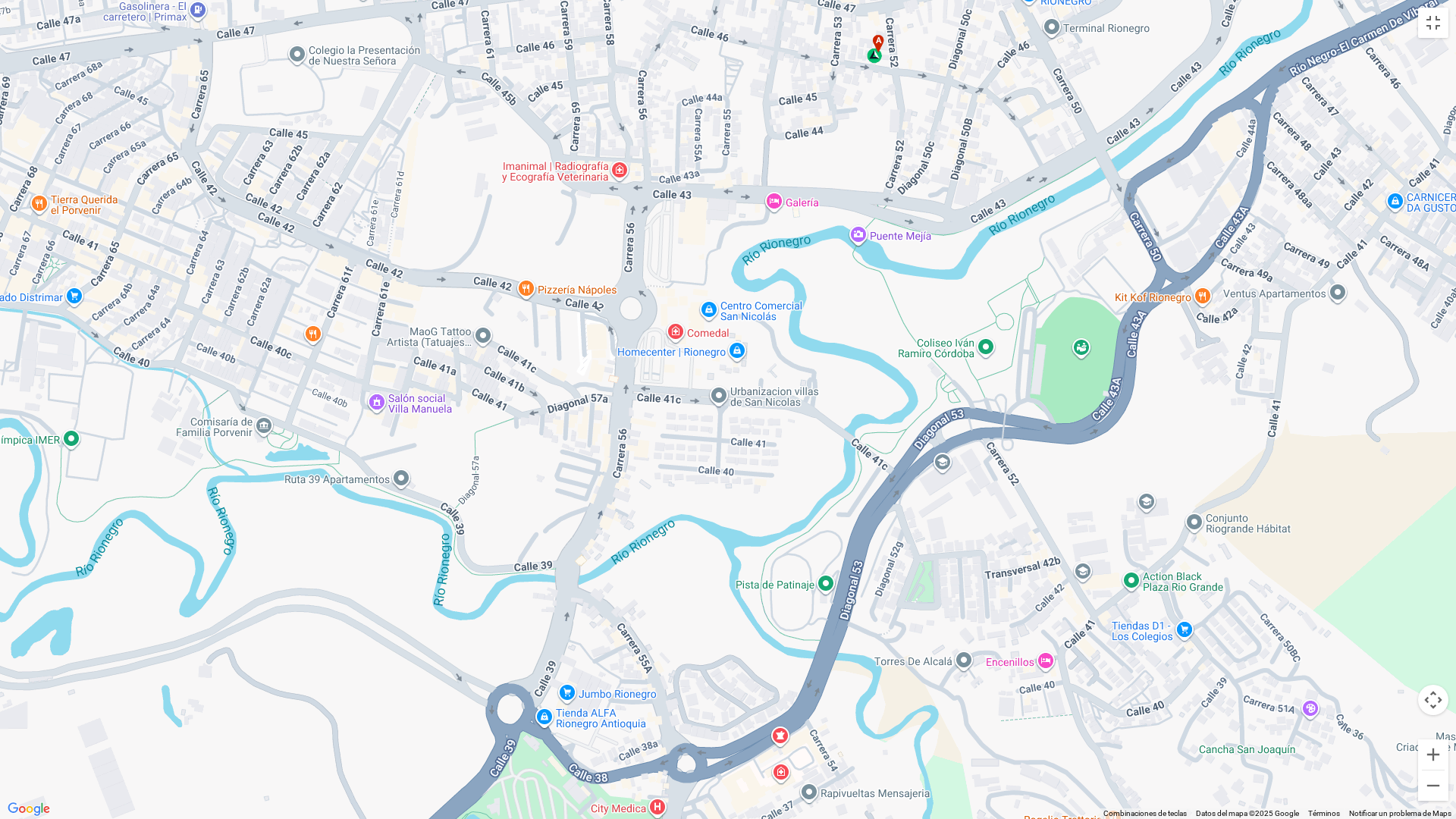
drag, startPoint x: 865, startPoint y: 408, endPoint x: 790, endPoint y: 421, distance: 76.1
click at [790, 421] on div "a" at bounding box center [728, 409] width 1456 height 819
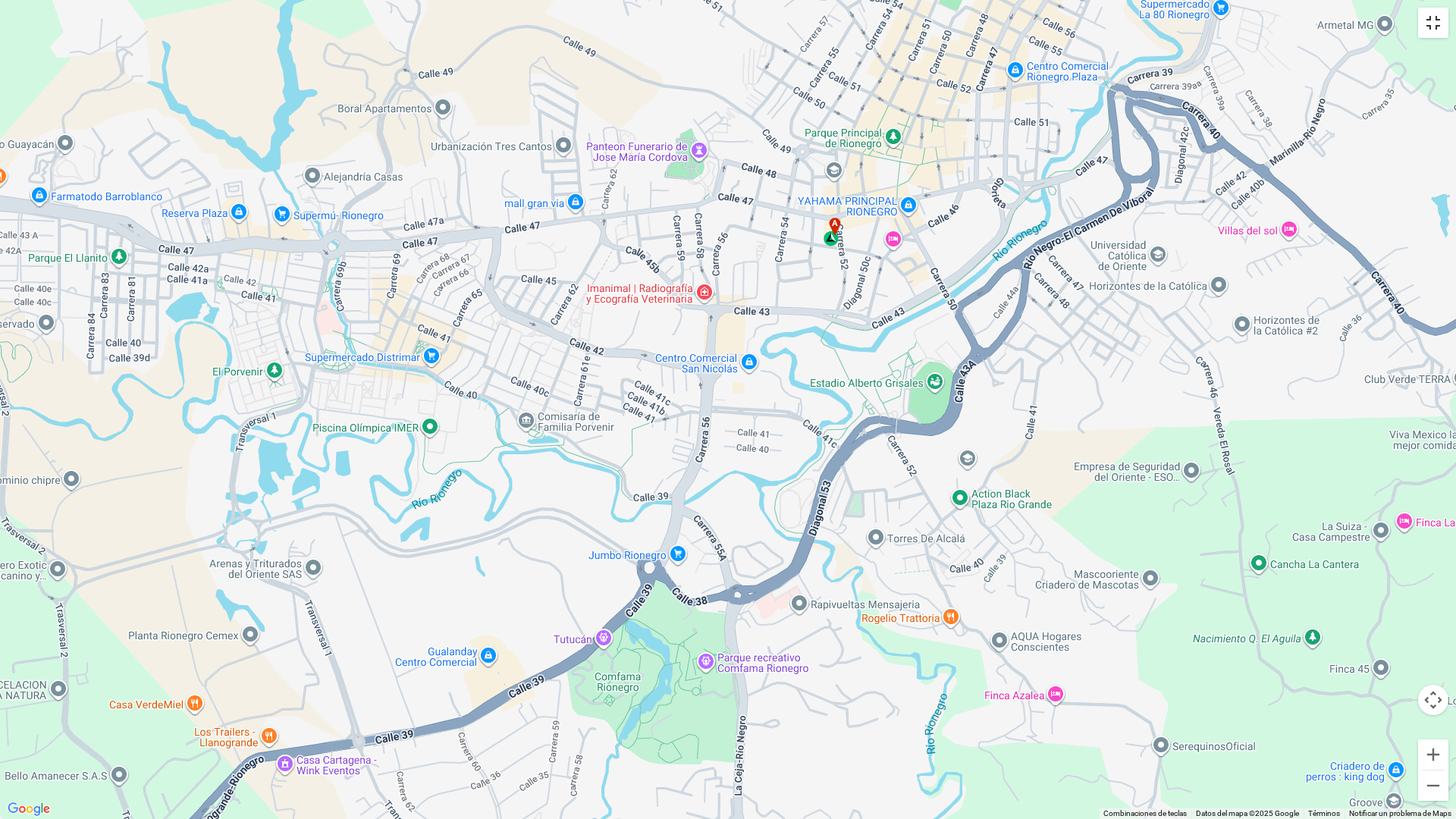
click at [1438, 23] on button "Cambiar a la vista en pantalla completa" at bounding box center [1432, 23] width 31 height 31
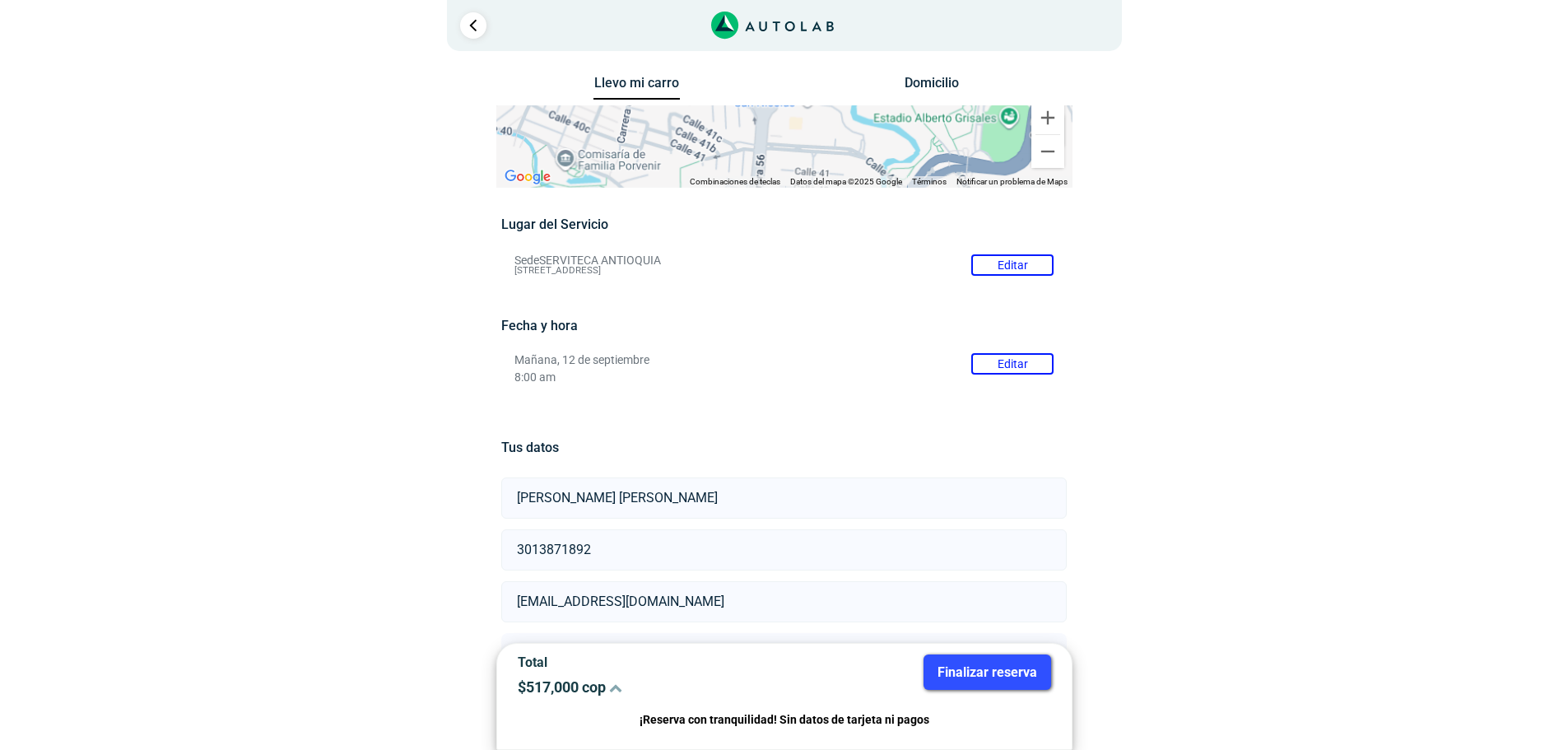
click at [608, 255] on li "Sede SERVITECA ANTIOQUIA Editar [STREET_ADDRESS]" at bounding box center [783, 265] width 563 height 27
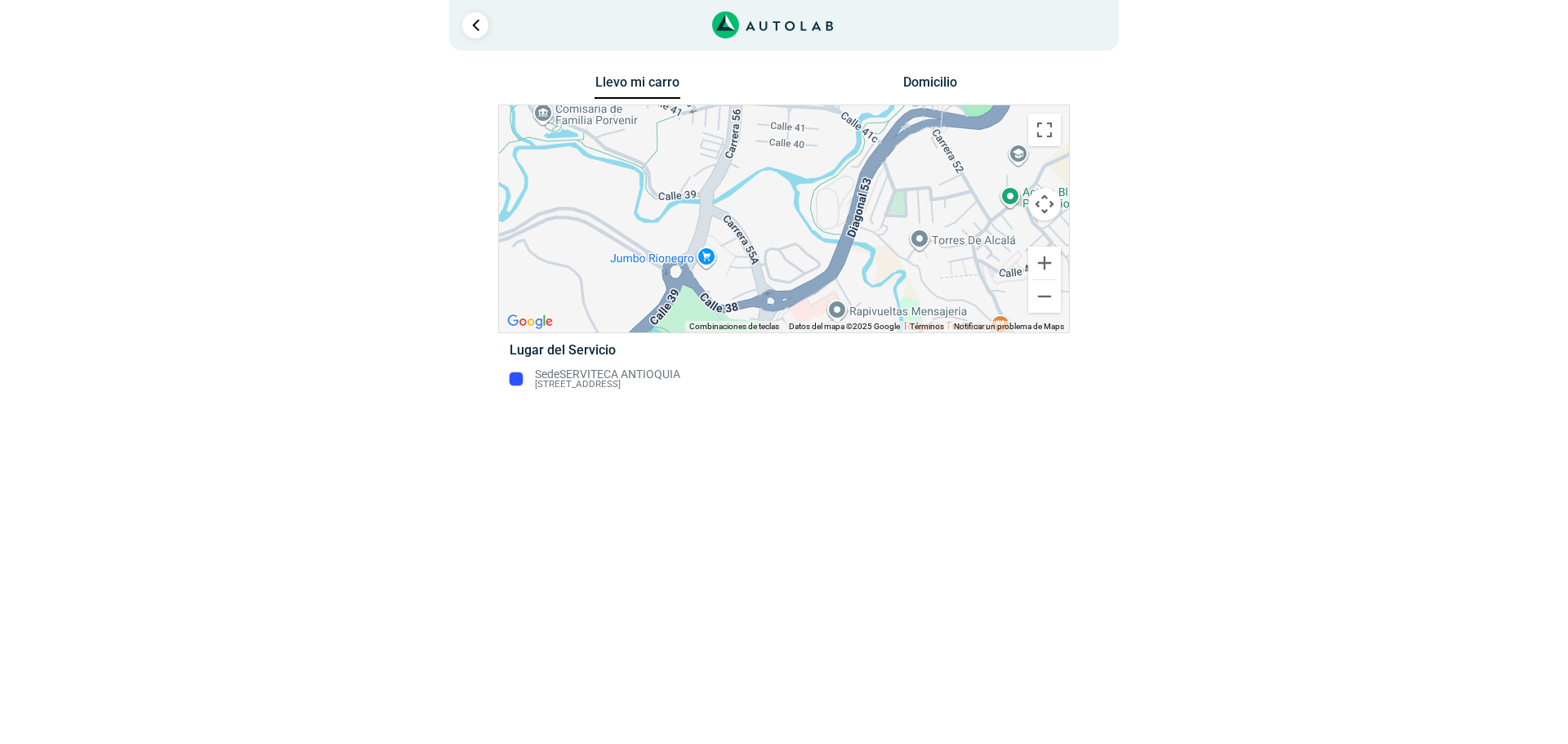
drag, startPoint x: 819, startPoint y: 242, endPoint x: 800, endPoint y: 119, distance: 124.5
click at [800, 119] on div "a" at bounding box center [784, 219] width 570 height 227
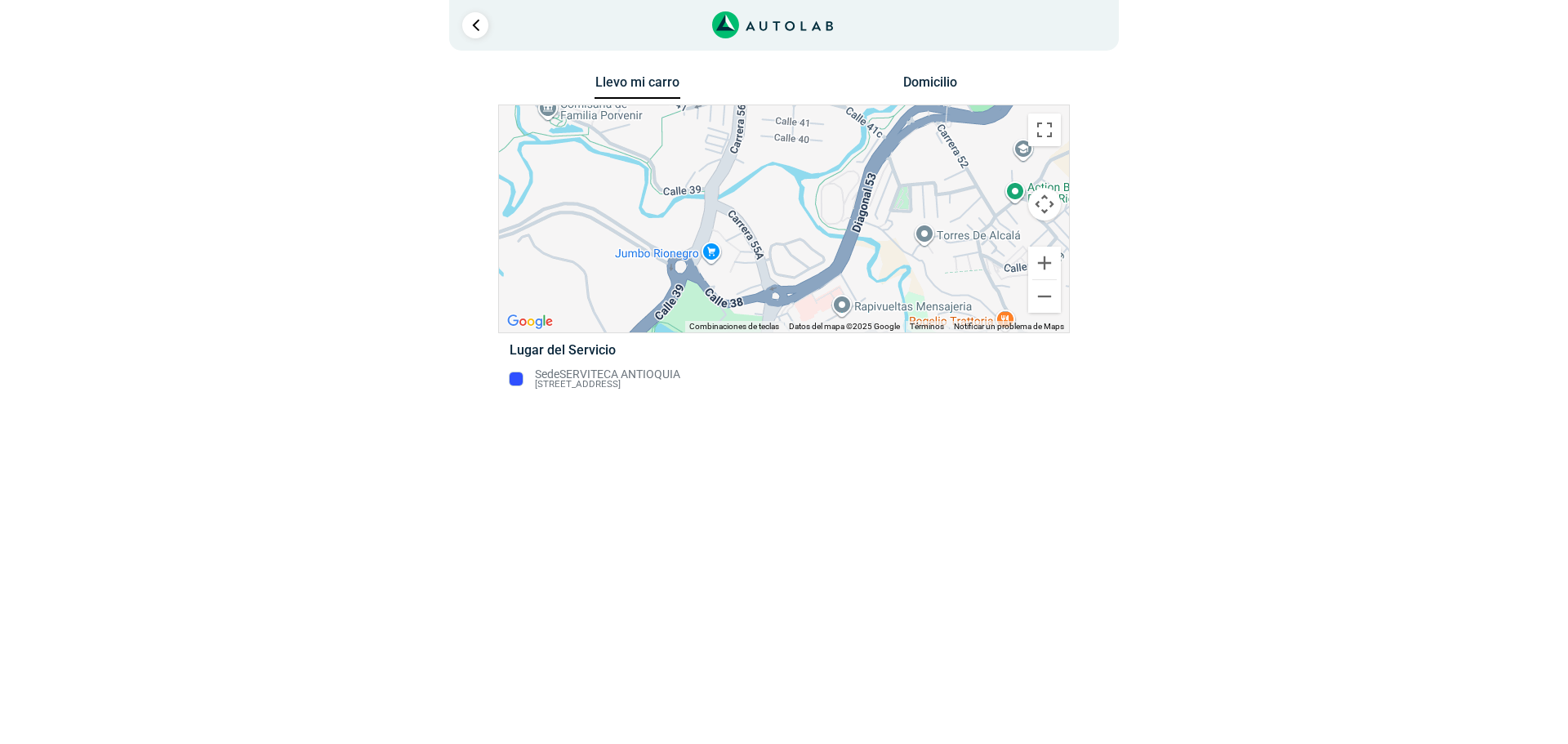
drag, startPoint x: 784, startPoint y: 234, endPoint x: 771, endPoint y: 240, distance: 14.3
click at [796, 221] on div "a" at bounding box center [784, 219] width 570 height 227
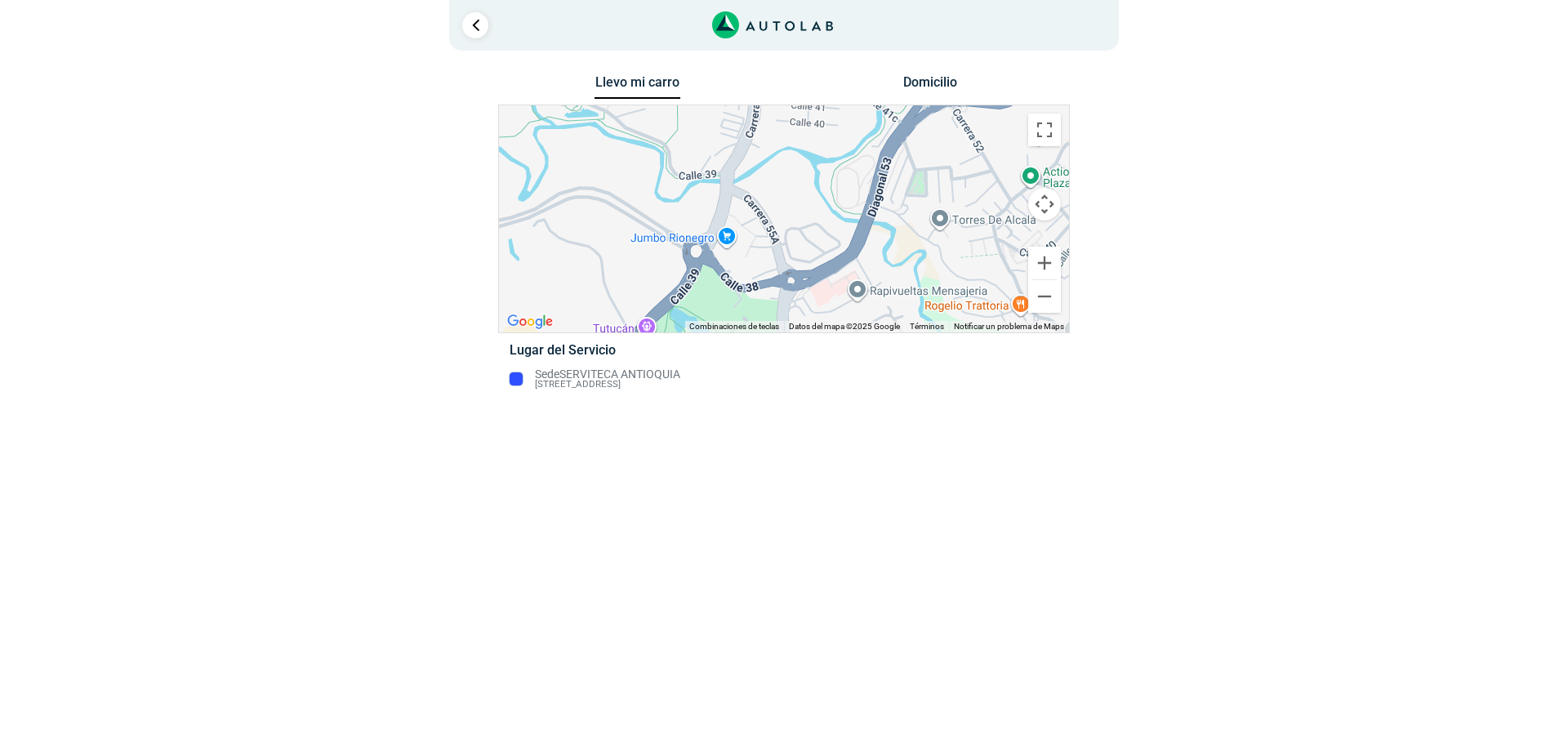
click at [520, 378] on li "Sede SERVITECA ANTIOQUIA [STREET_ADDRESS]" at bounding box center [783, 379] width 572 height 26
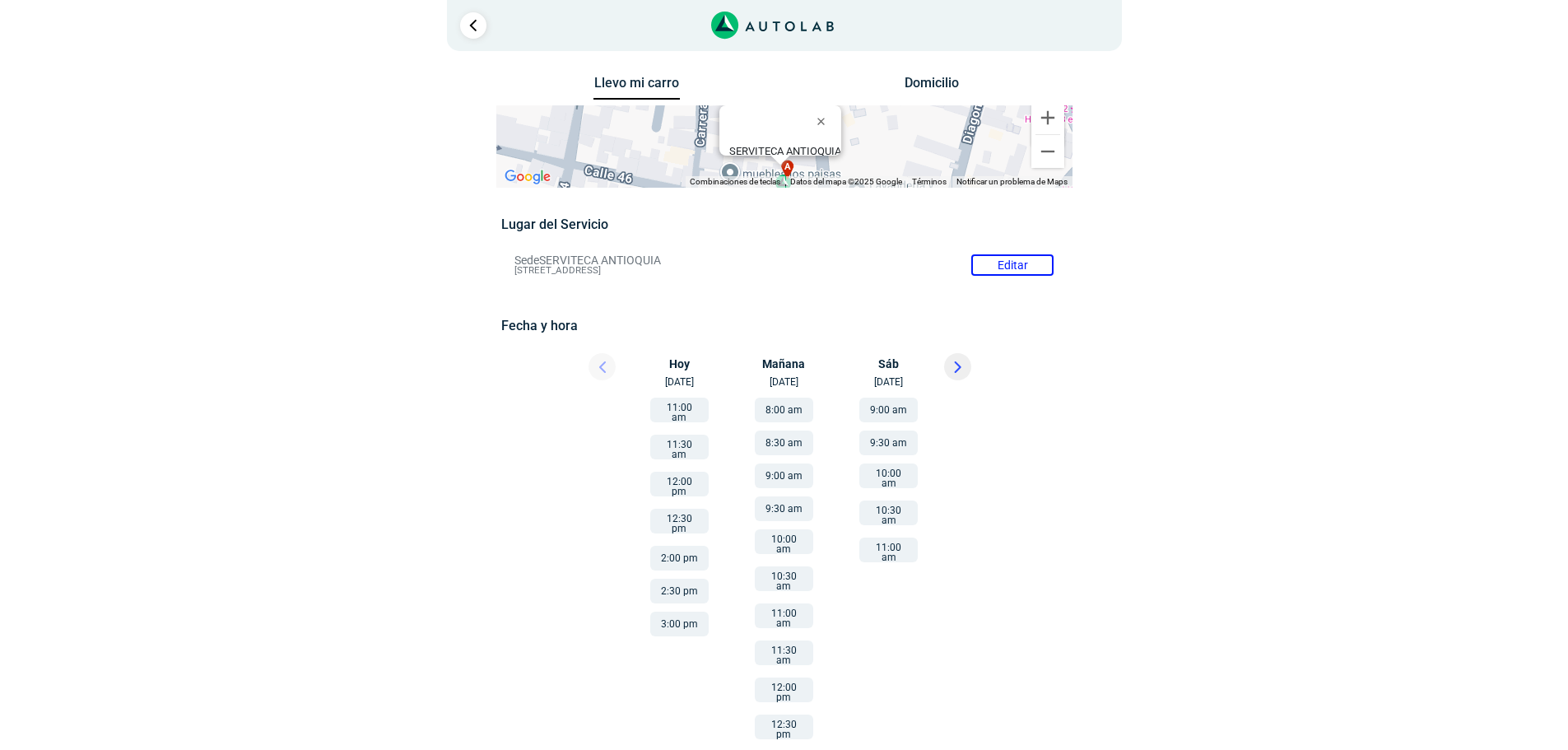
click at [787, 410] on button "8:00 am" at bounding box center [784, 410] width 59 height 25
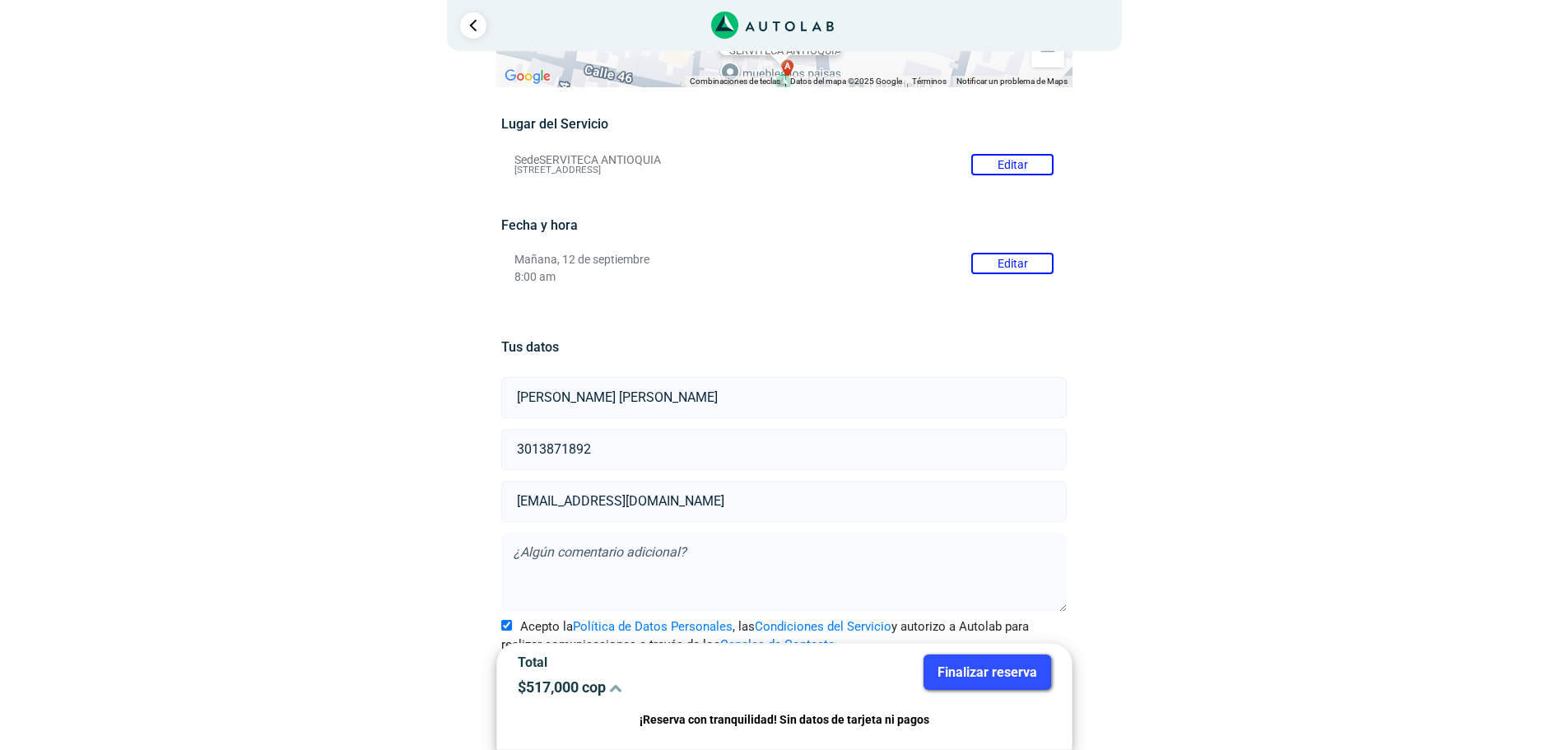
scroll to position [123, 0]
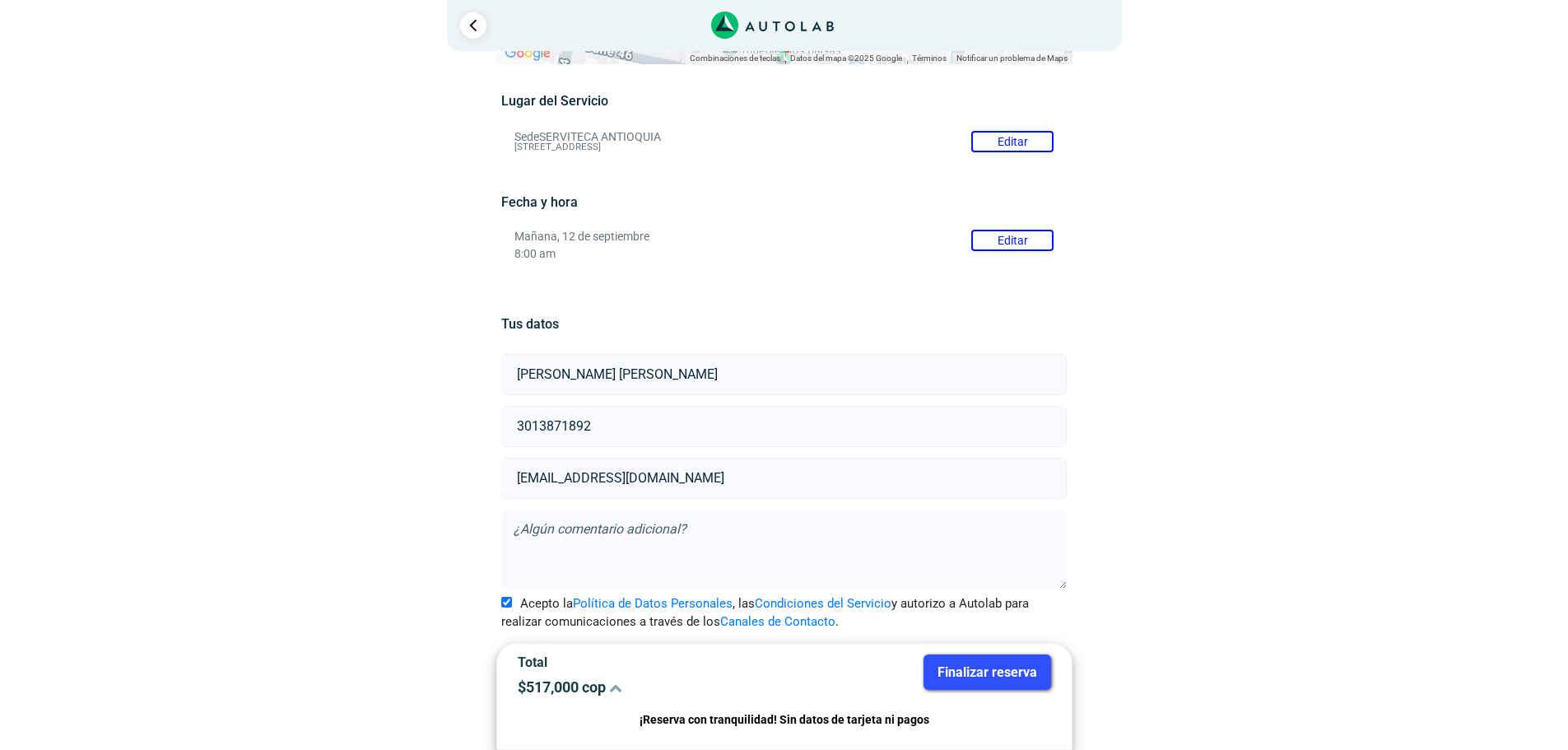
click at [995, 674] on button "Finalizar reserva" at bounding box center [987, 671] width 128 height 35
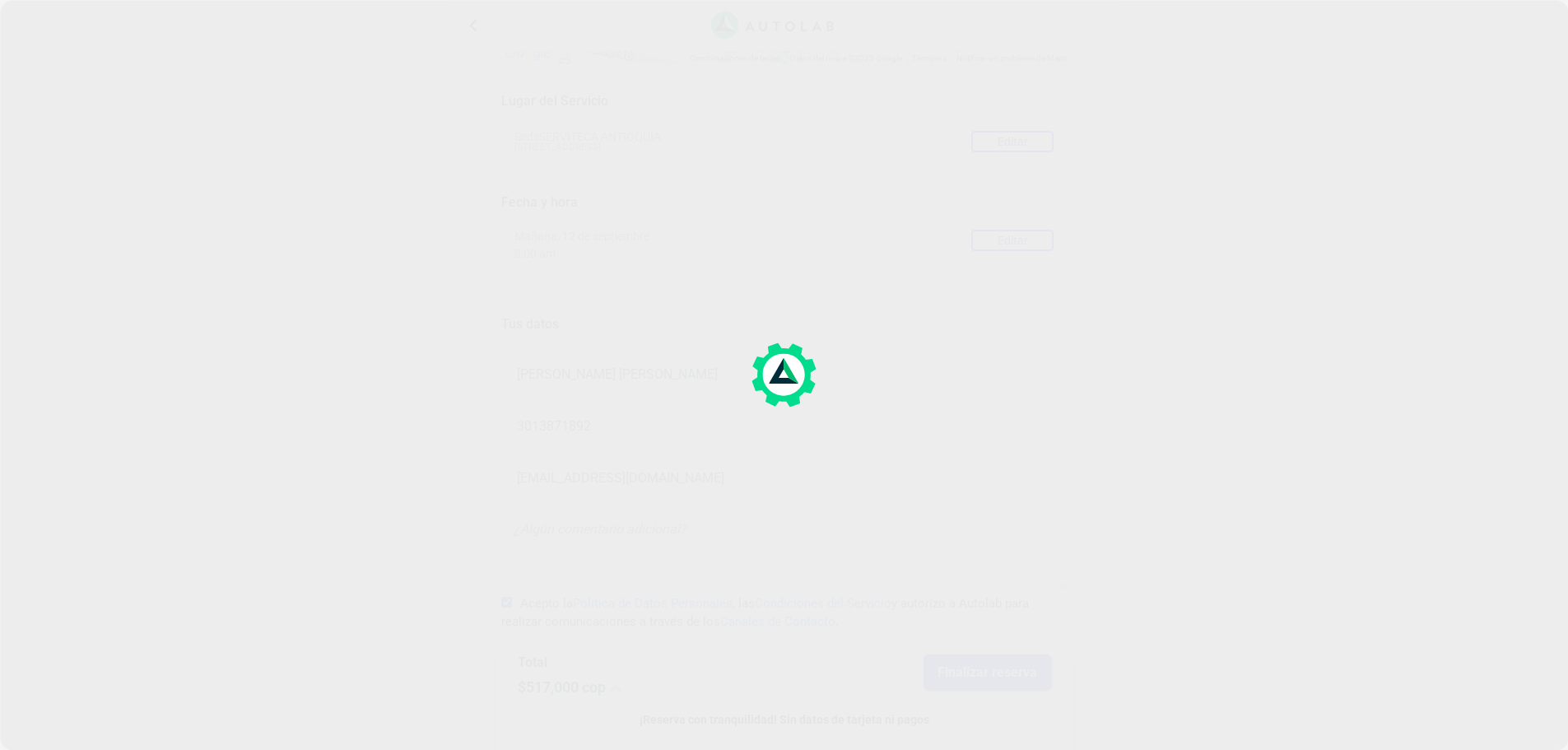
scroll to position [0, 0]
